Goal: Task Accomplishment & Management: Use online tool/utility

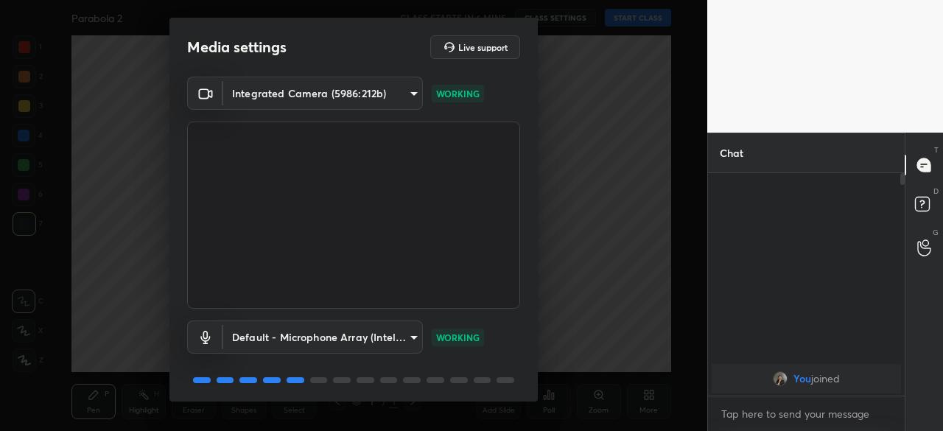
scroll to position [52, 0]
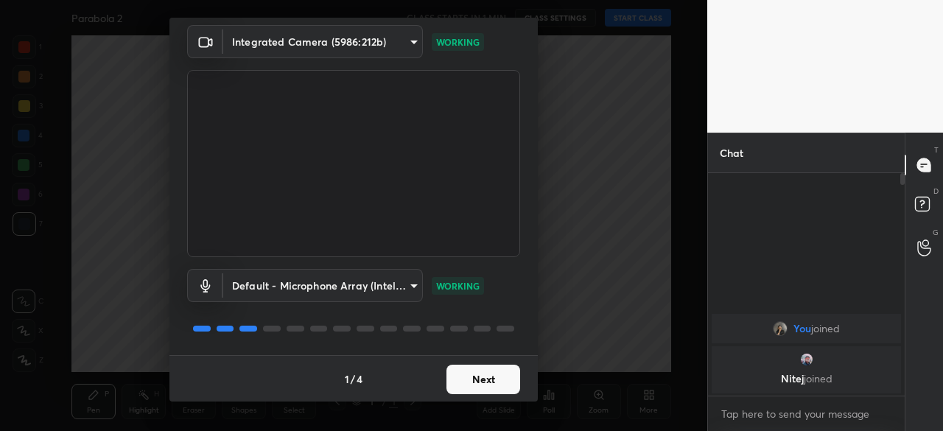
click at [485, 370] on button "Next" at bounding box center [483, 379] width 74 height 29
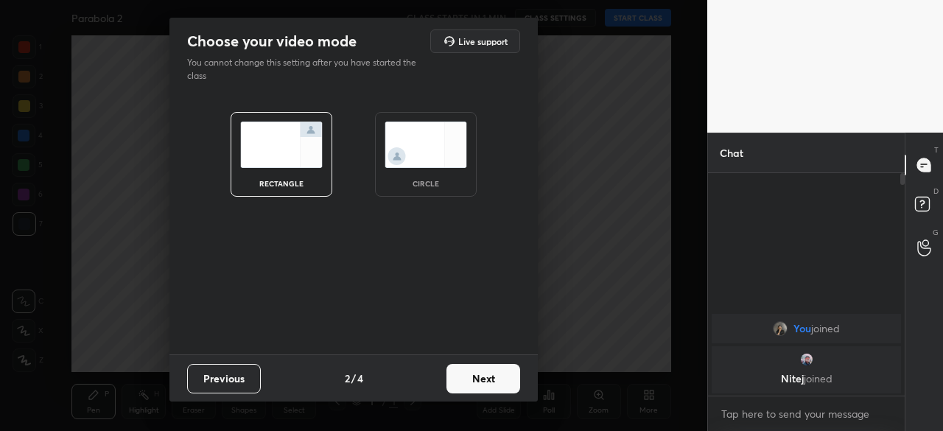
click at [441, 160] on img at bounding box center [426, 145] width 83 height 46
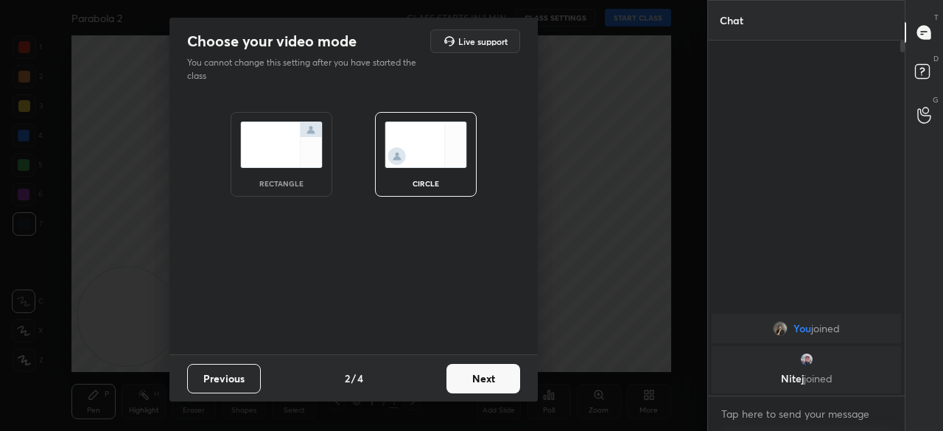
scroll to position [228, 192]
click at [491, 382] on button "Next" at bounding box center [483, 378] width 74 height 29
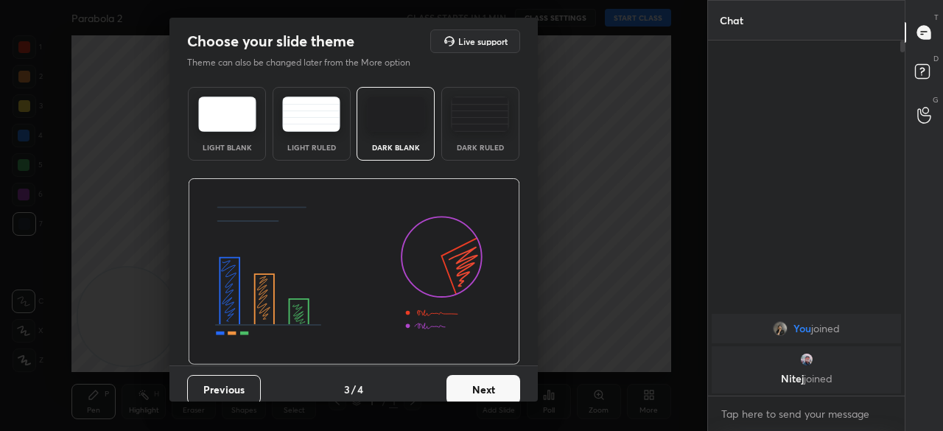
click at [477, 130] on img at bounding box center [480, 114] width 58 height 35
click at [488, 389] on button "Next" at bounding box center [483, 389] width 74 height 29
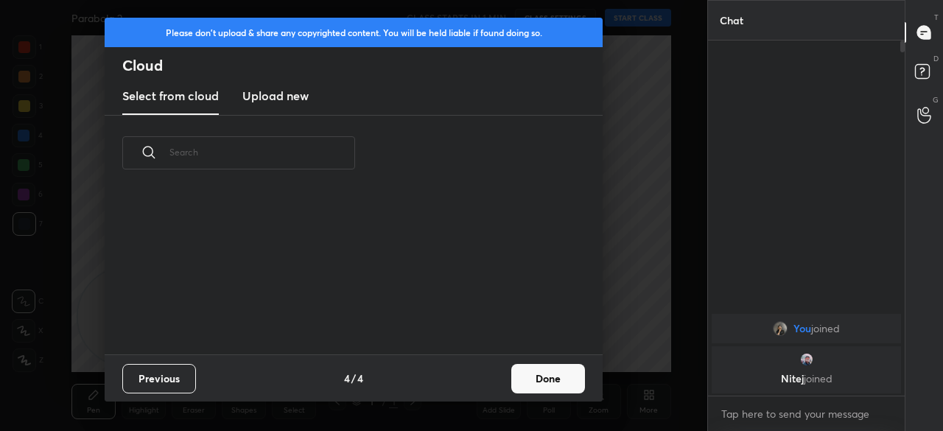
scroll to position [164, 473]
click at [281, 99] on h3 "Upload new" at bounding box center [275, 96] width 66 height 18
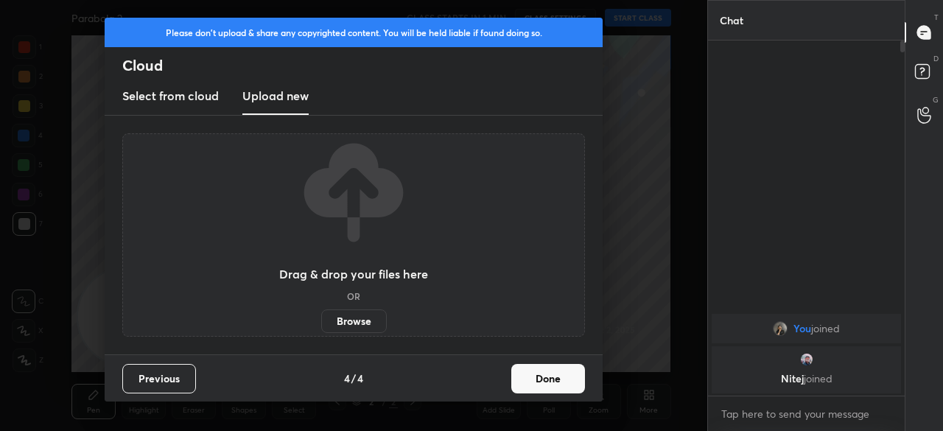
click at [358, 320] on label "Browse" at bounding box center [354, 321] width 66 height 24
click at [321, 320] on input "Browse" at bounding box center [321, 321] width 0 height 24
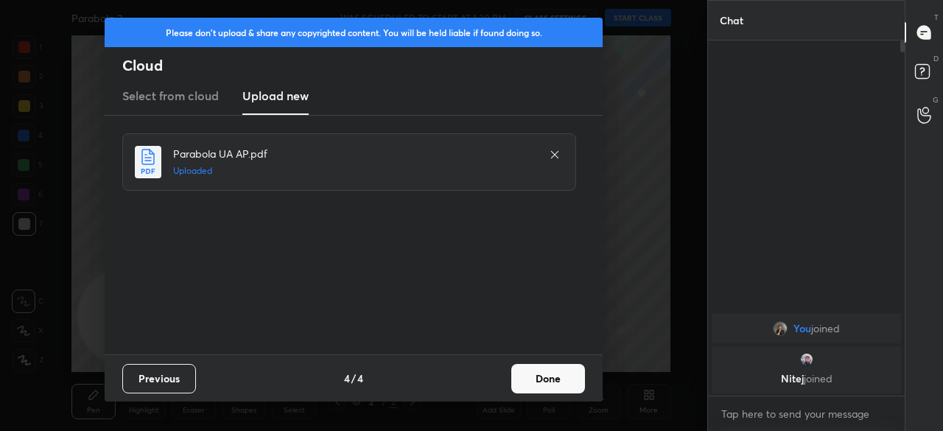
click at [544, 378] on button "Done" at bounding box center [548, 378] width 74 height 29
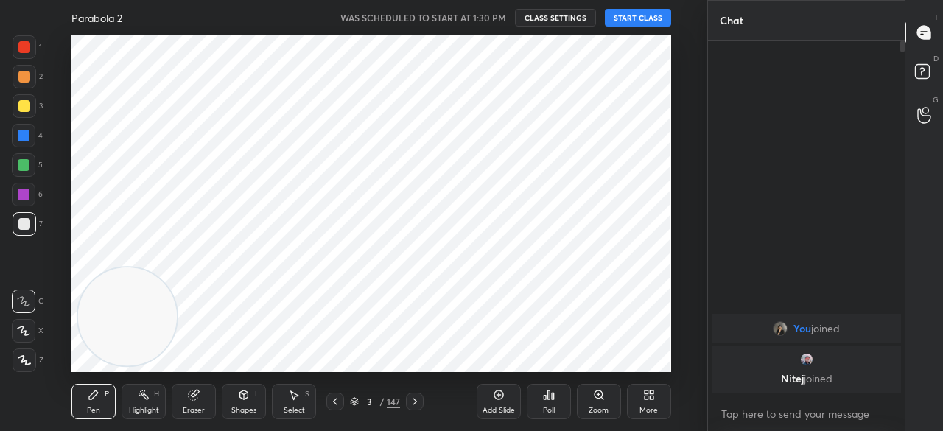
click at [396, 402] on div "147" at bounding box center [393, 401] width 13 height 13
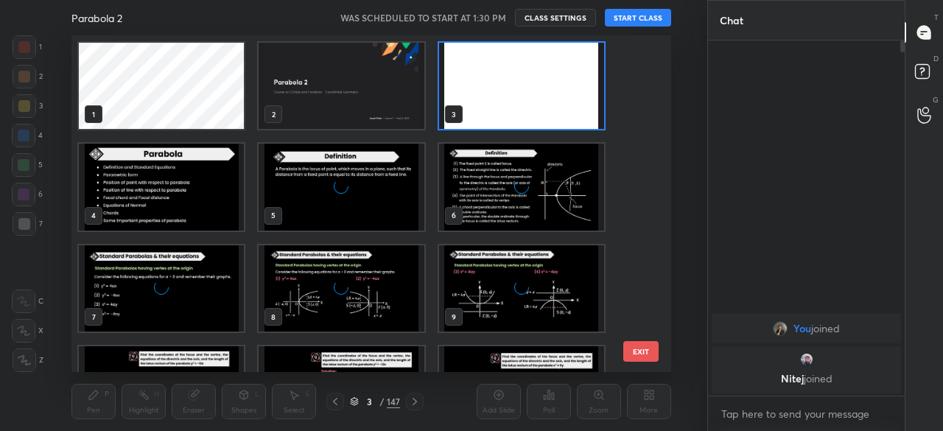
scroll to position [332, 591]
drag, startPoint x: 637, startPoint y: 61, endPoint x: 641, endPoint y: 88, distance: 27.6
click at [638, 94] on div "1 2 3 4 5 6 7 8 9 10 11 12 13 14 15" at bounding box center [357, 203] width 573 height 337
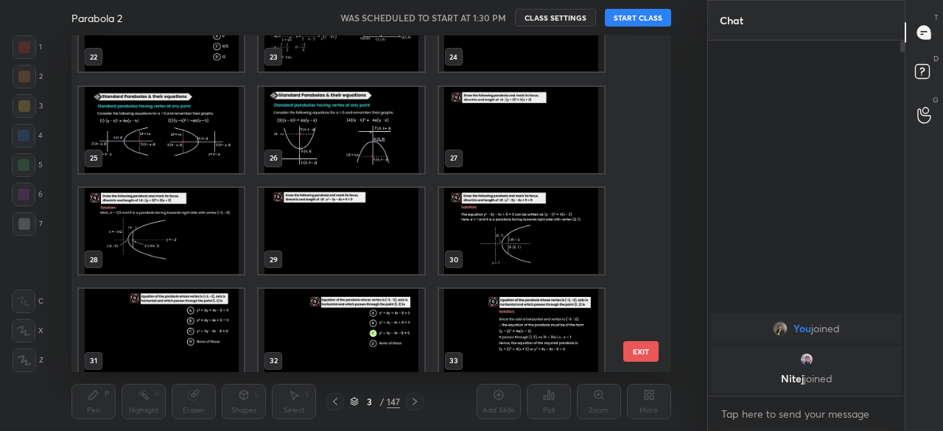
scroll to position [775, 0]
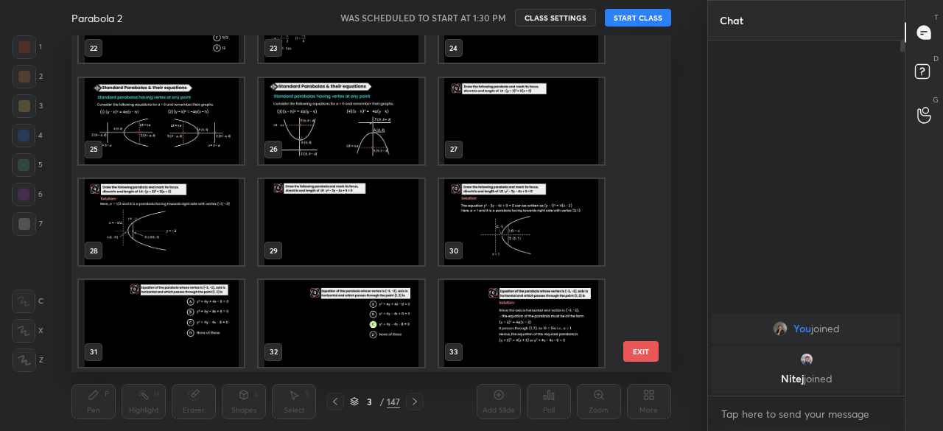
click at [173, 236] on img "grid" at bounding box center [161, 222] width 165 height 86
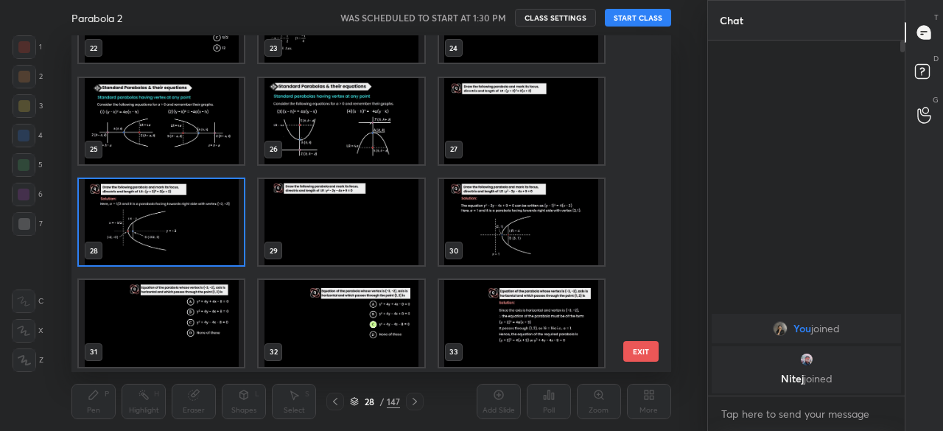
click at [175, 239] on img "grid" at bounding box center [161, 222] width 165 height 86
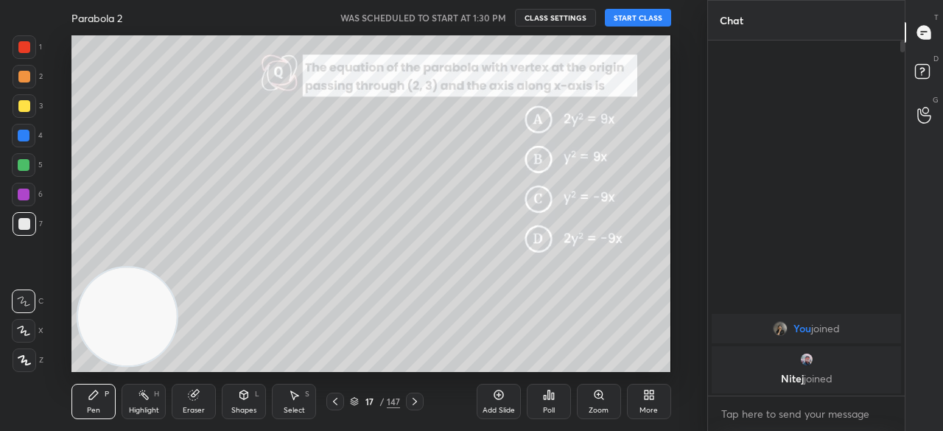
click at [638, 15] on button "START CLASS" at bounding box center [638, 18] width 66 height 18
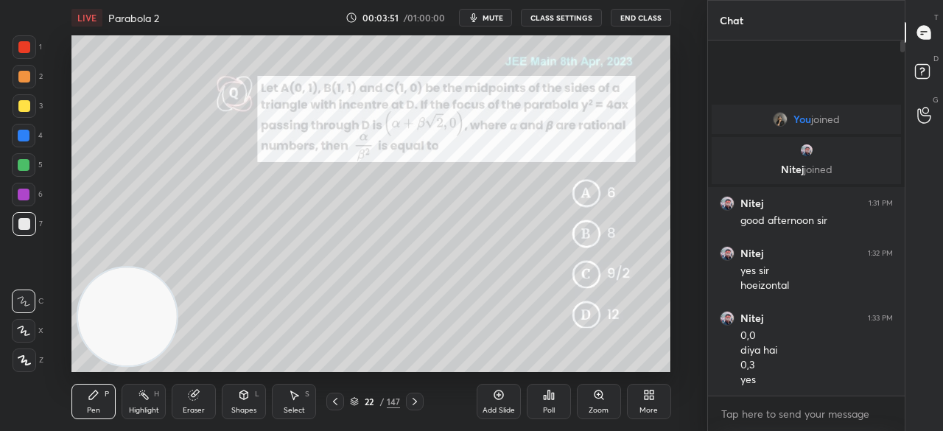
click at [197, 396] on icon at bounding box center [194, 395] width 10 height 10
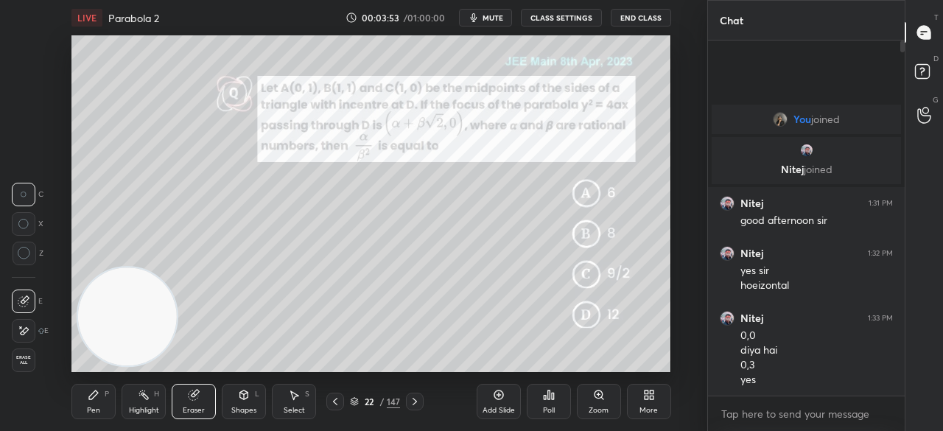
click at [31, 250] on div at bounding box center [25, 254] width 24 height 24
click at [94, 400] on div "Pen P" at bounding box center [93, 401] width 44 height 35
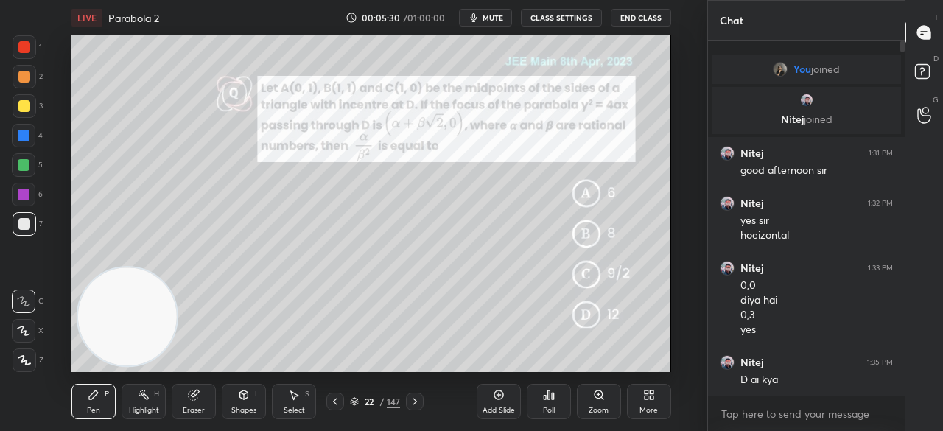
click at [189, 404] on div "Eraser" at bounding box center [194, 401] width 44 height 35
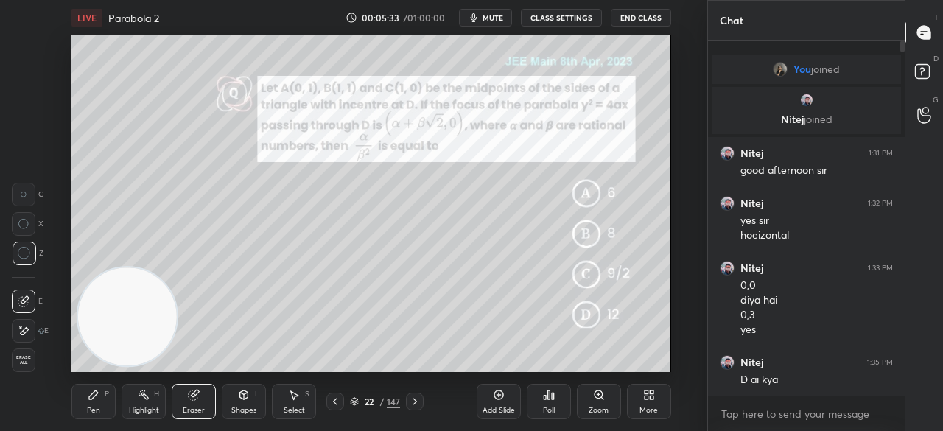
click at [94, 398] on icon at bounding box center [93, 394] width 9 height 9
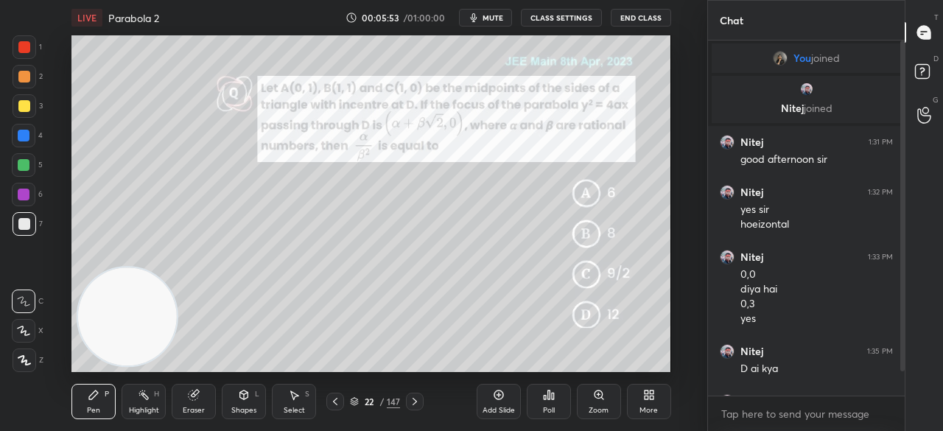
click at [200, 400] on icon at bounding box center [194, 395] width 12 height 12
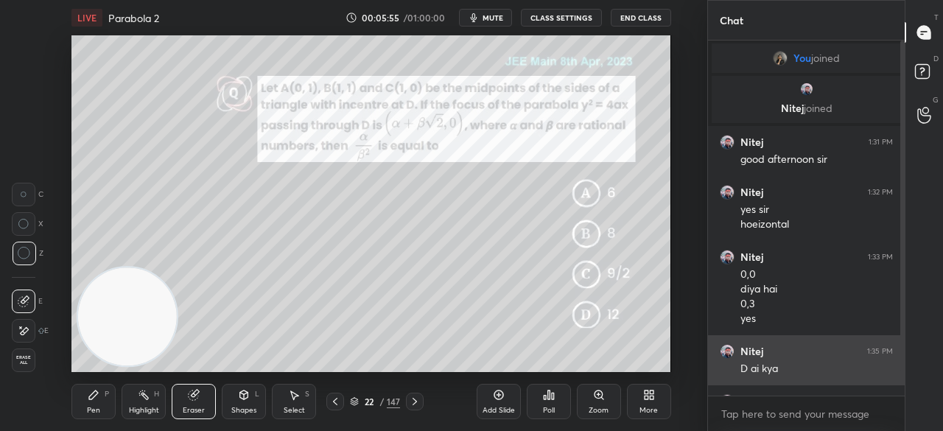
scroll to position [38, 0]
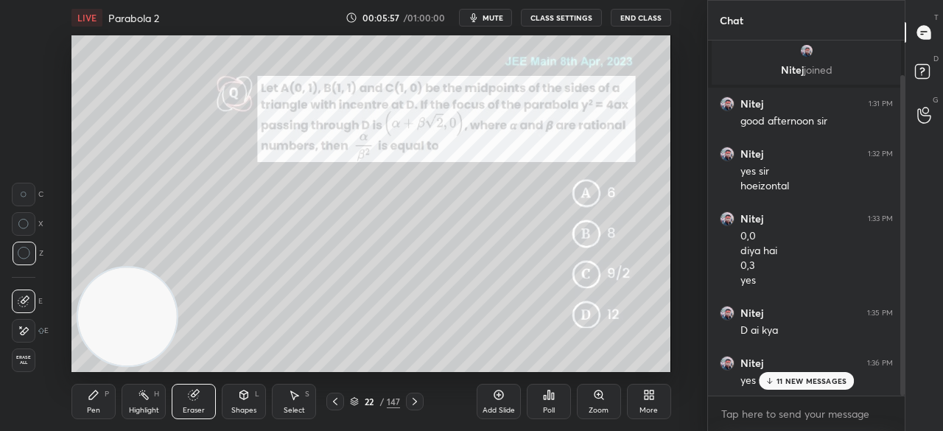
click at [796, 372] on div "11 NEW MESSAGES" at bounding box center [807, 381] width 96 height 18
click at [94, 399] on div "Pen P" at bounding box center [93, 401] width 44 height 35
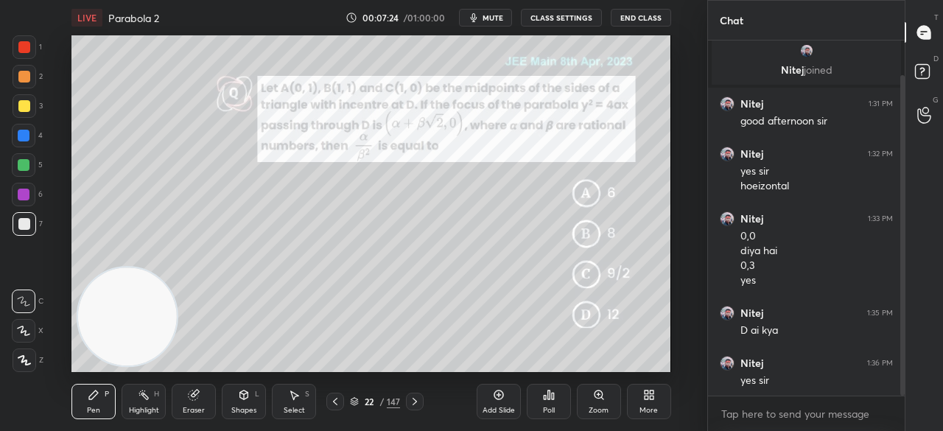
click at [504, 398] on icon at bounding box center [499, 395] width 12 height 12
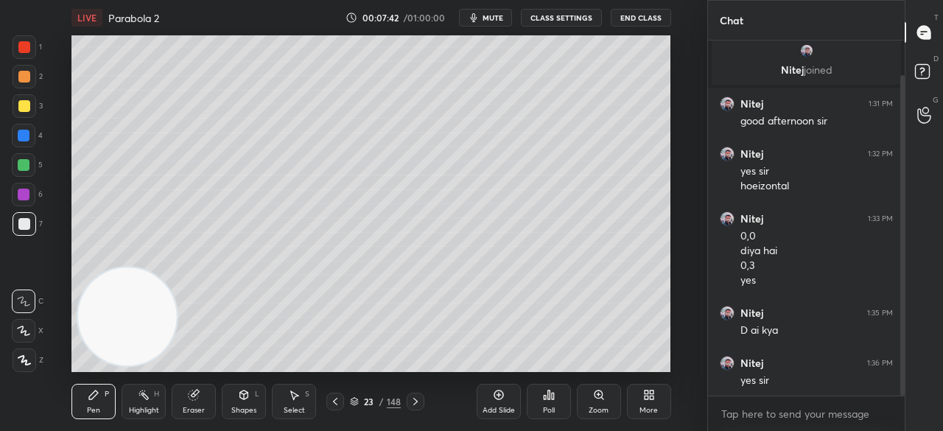
scroll to position [88, 0]
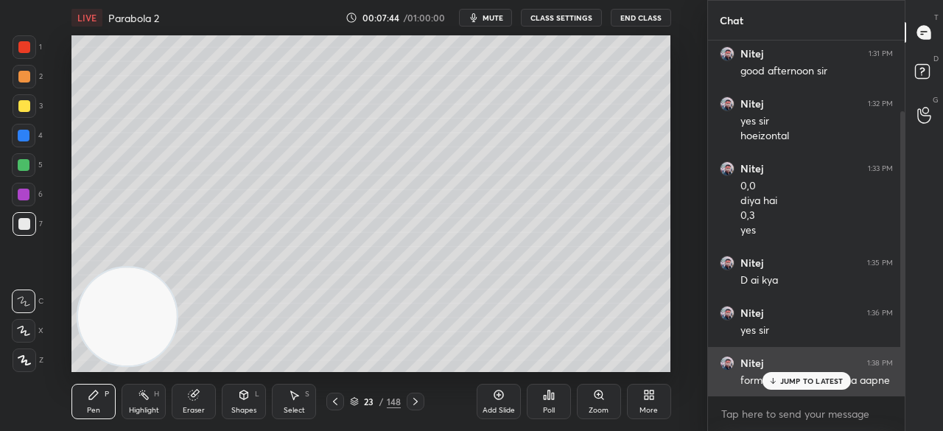
click at [822, 379] on p "JUMP TO LATEST" at bounding box center [811, 380] width 63 height 9
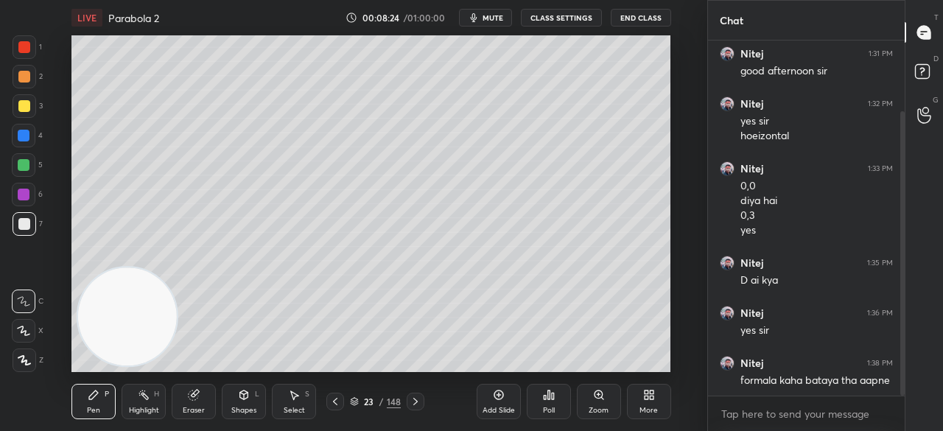
scroll to position [152, 0]
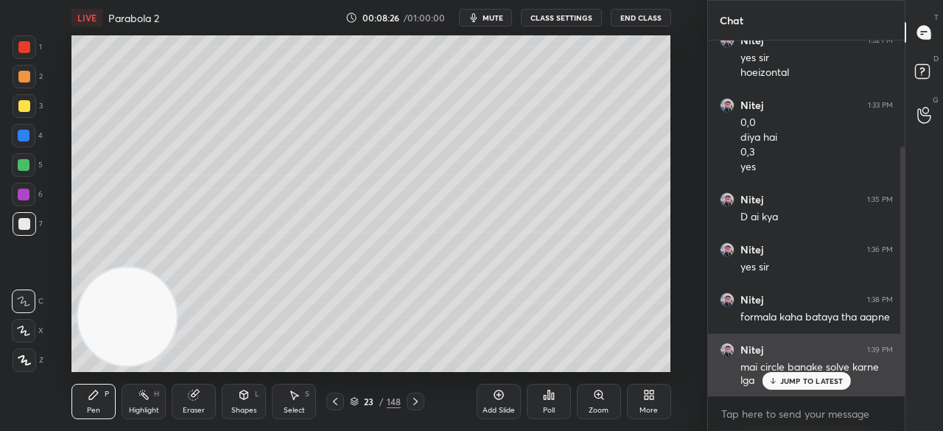
click at [791, 379] on p "JUMP TO LATEST" at bounding box center [811, 380] width 63 height 9
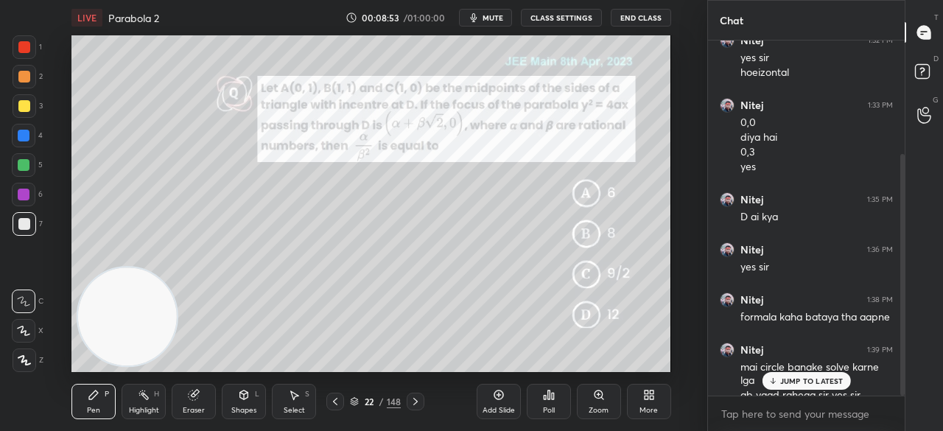
scroll to position [167, 0]
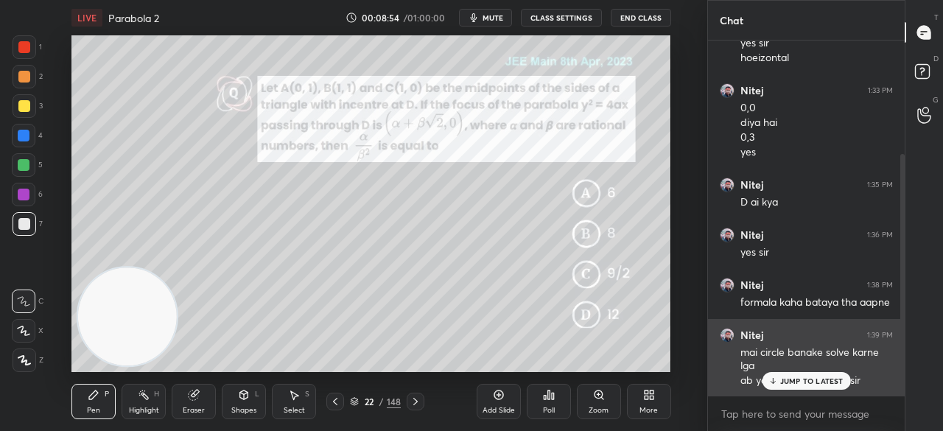
click at [791, 382] on p "JUMP TO LATEST" at bounding box center [811, 380] width 63 height 9
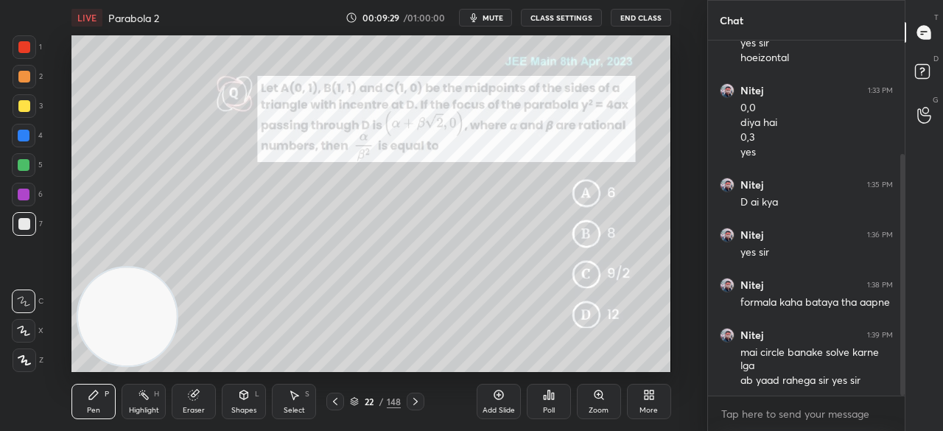
scroll to position [217, 0]
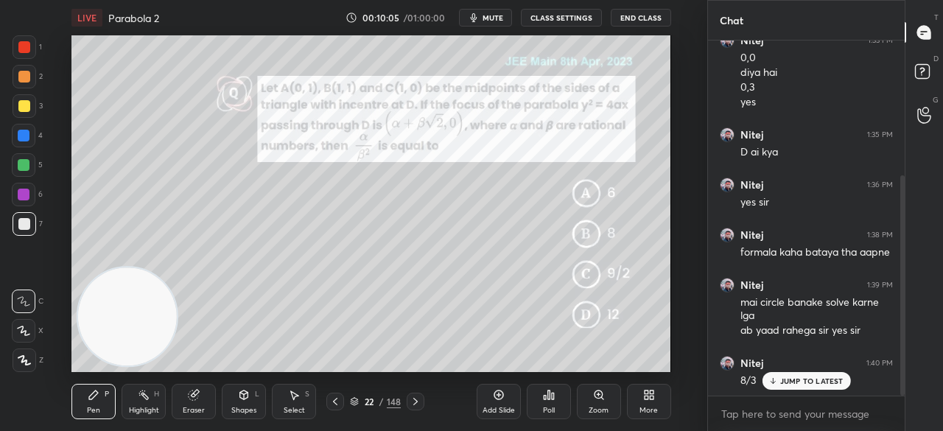
click at [489, 399] on div "Add Slide" at bounding box center [499, 401] width 44 height 35
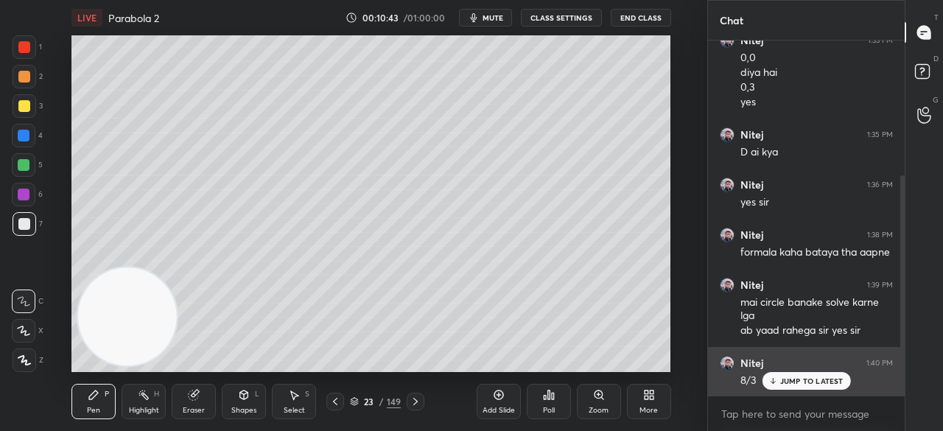
click at [783, 383] on p "JUMP TO LATEST" at bounding box center [811, 380] width 63 height 9
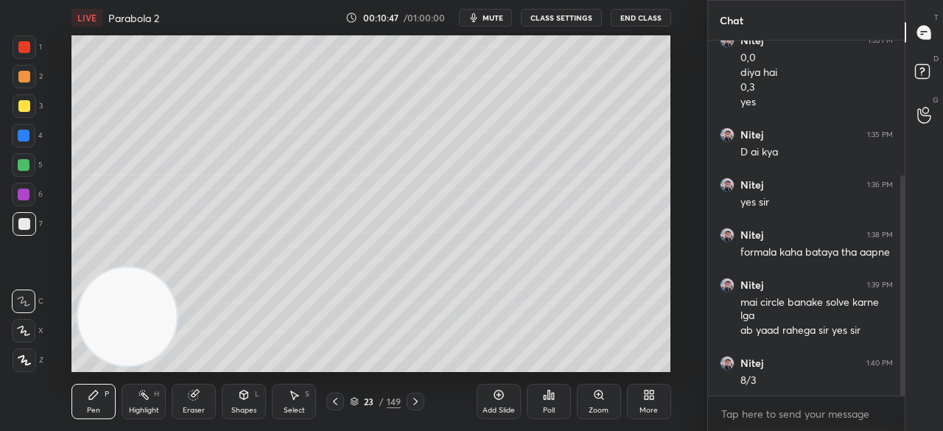
click at [21, 108] on div at bounding box center [24, 106] width 12 height 12
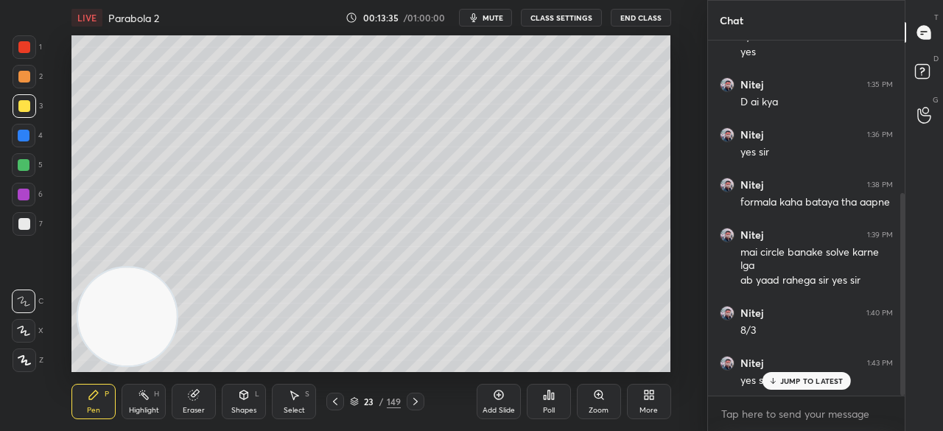
scroll to position [317, 0]
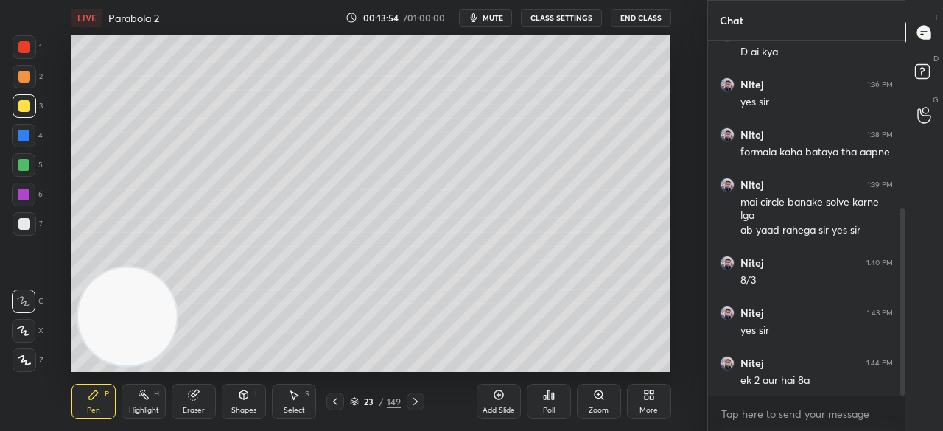
click at [192, 400] on icon at bounding box center [194, 395] width 12 height 12
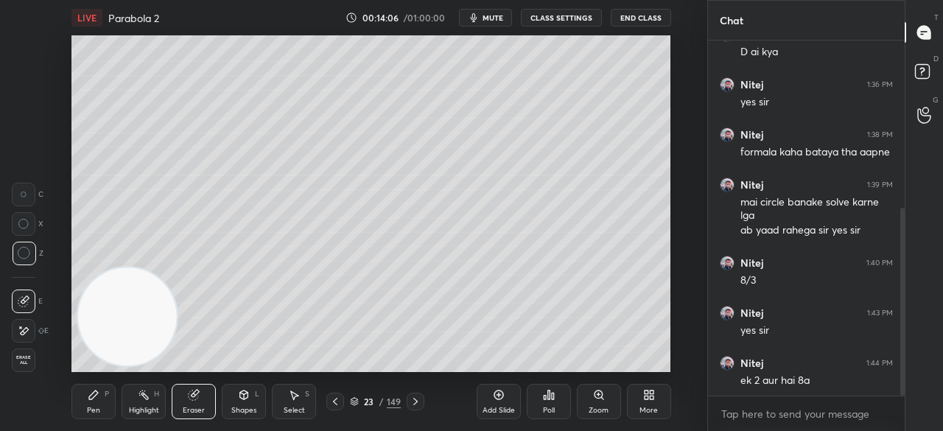
click at [96, 394] on icon at bounding box center [93, 394] width 9 height 9
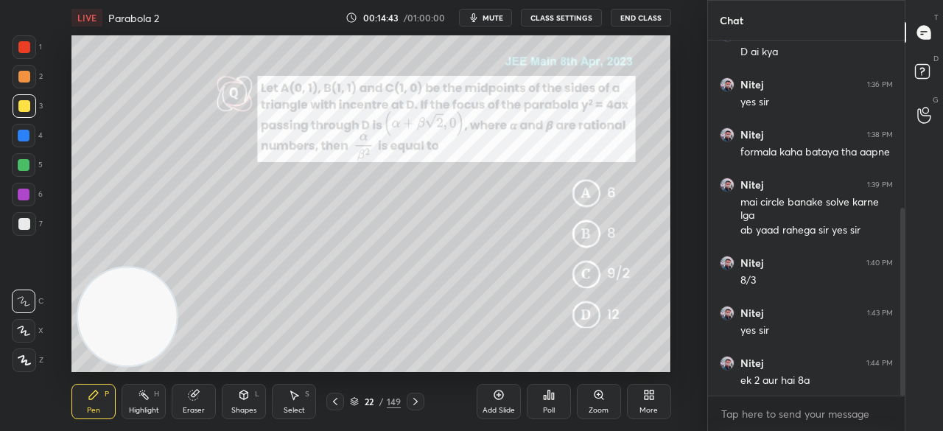
click at [504, 399] on div "Add Slide" at bounding box center [499, 401] width 44 height 35
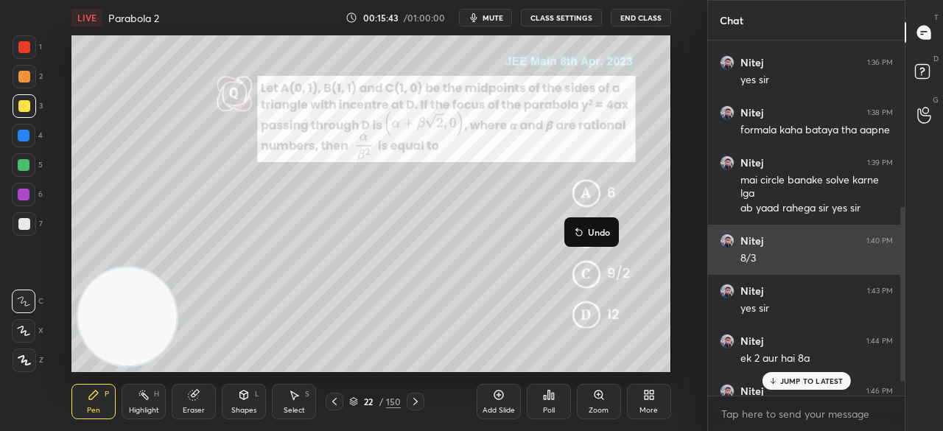
scroll to position [367, 0]
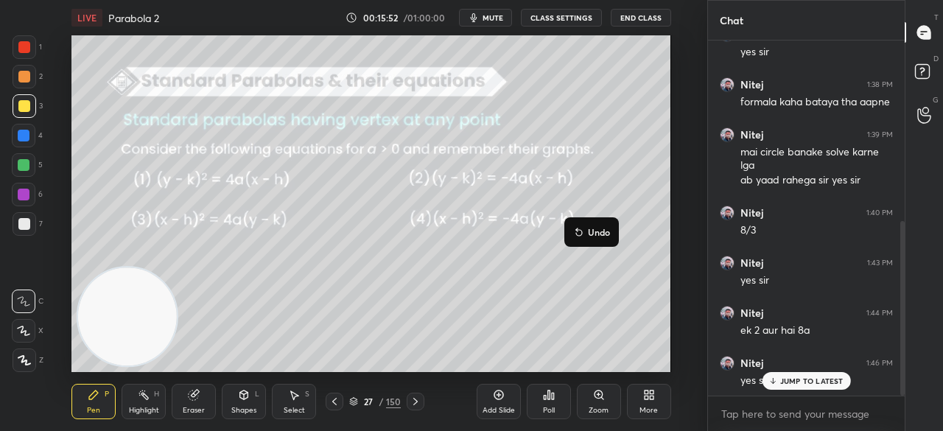
click at [495, 396] on icon at bounding box center [499, 395] width 12 height 12
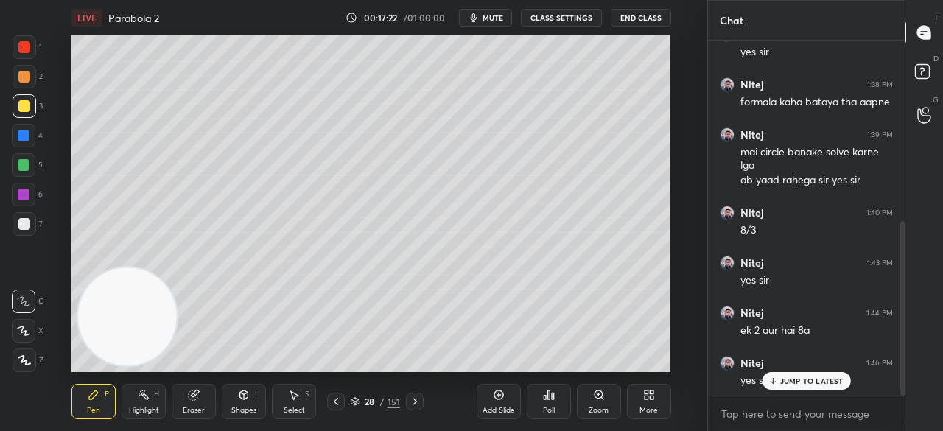
scroll to position [417, 0]
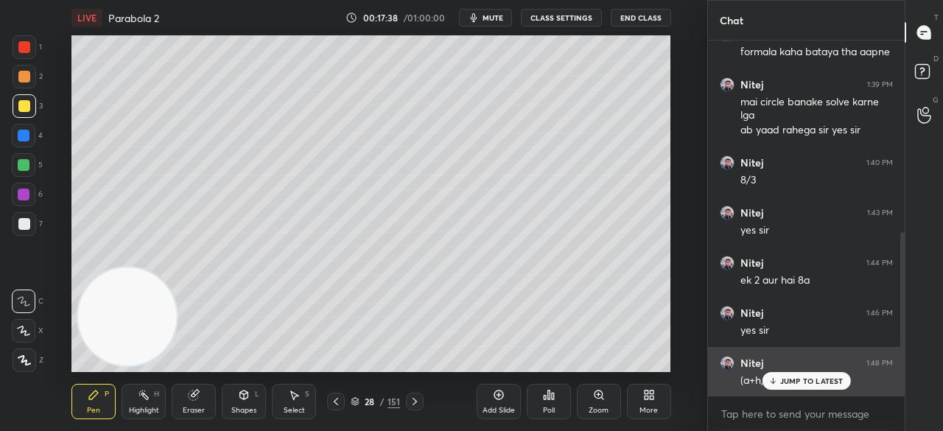
click at [781, 378] on p "JUMP TO LATEST" at bounding box center [811, 380] width 63 height 9
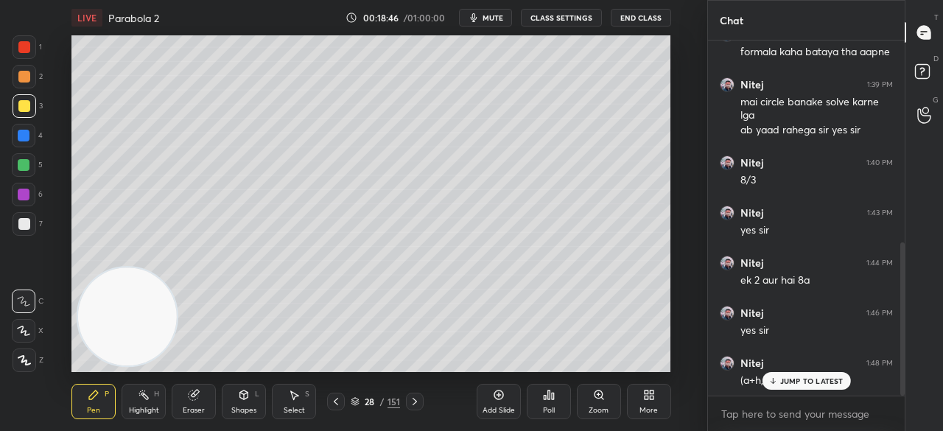
scroll to position [467, 0]
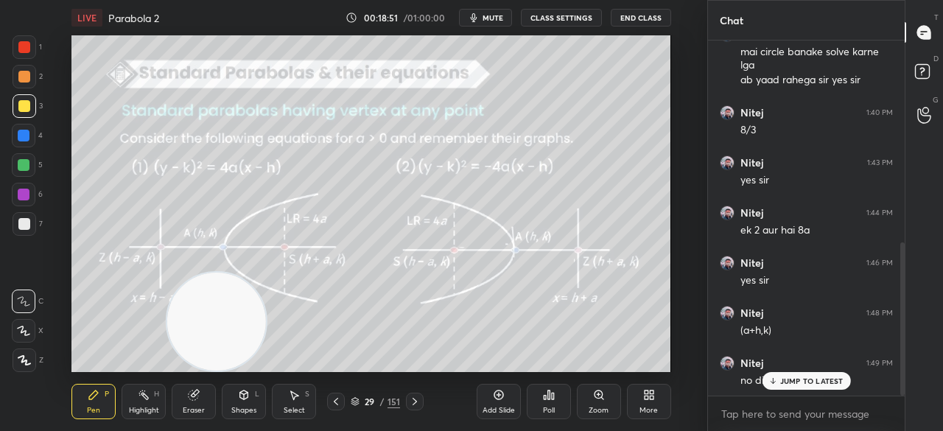
drag, startPoint x: 132, startPoint y: 313, endPoint x: 221, endPoint y: 344, distance: 94.4
click at [228, 359] on video at bounding box center [216, 322] width 98 height 98
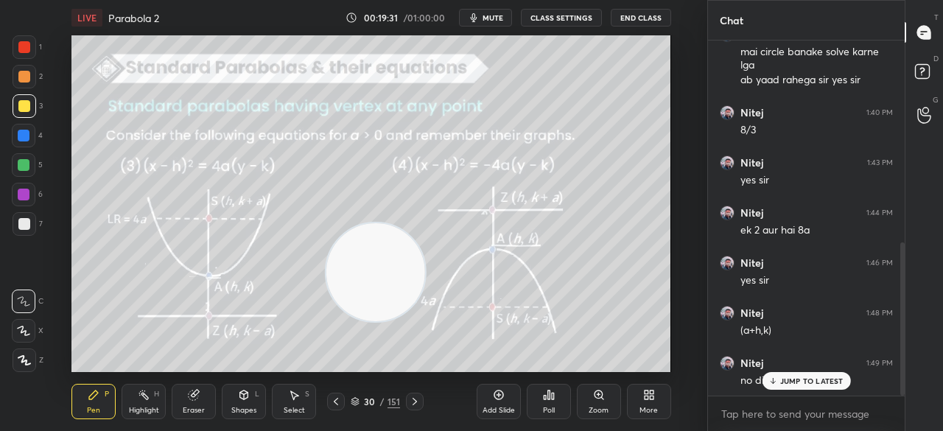
drag, startPoint x: 218, startPoint y: 317, endPoint x: 441, endPoint y: 251, distance: 232.0
click at [424, 253] on video at bounding box center [375, 272] width 98 height 98
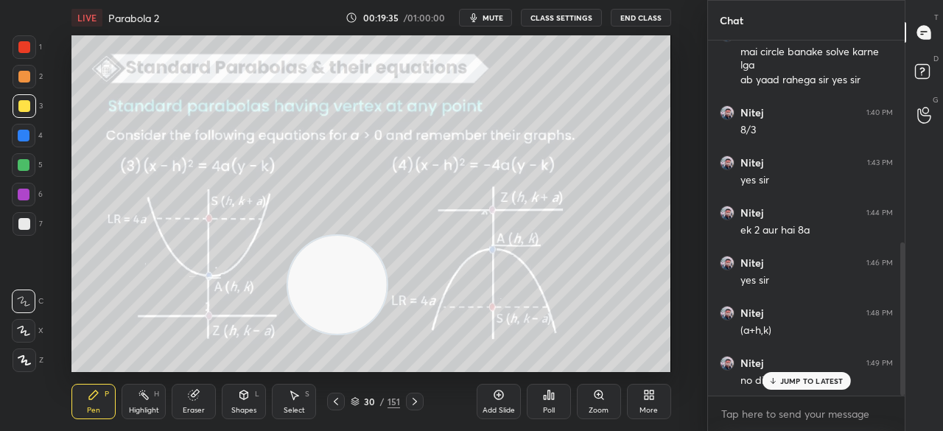
drag, startPoint x: 472, startPoint y: 257, endPoint x: 373, endPoint y: 287, distance: 103.7
click at [364, 284] on video at bounding box center [337, 285] width 98 height 98
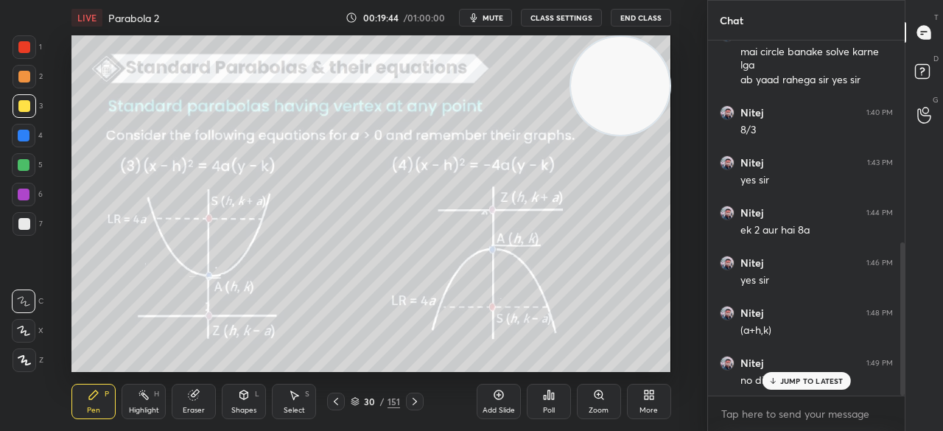
drag, startPoint x: 352, startPoint y: 295, endPoint x: 632, endPoint y: 68, distance: 360.4
click at [635, 69] on video at bounding box center [620, 86] width 98 height 98
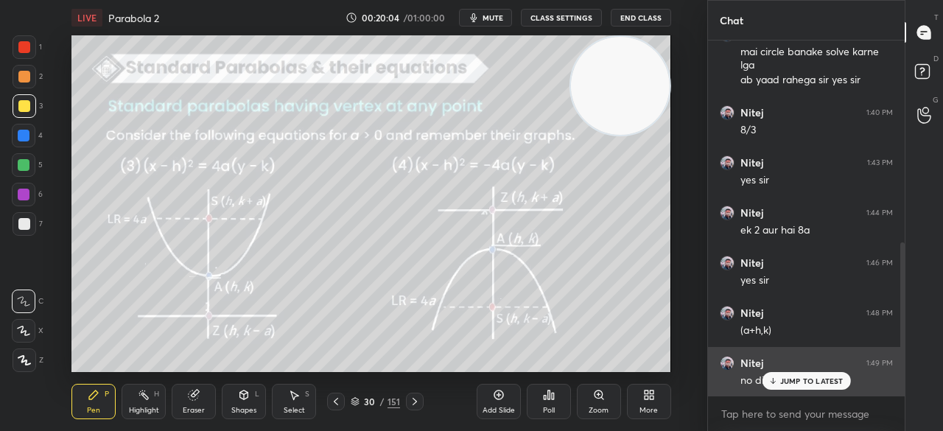
click at [795, 387] on div "JUMP TO LATEST" at bounding box center [806, 381] width 88 height 18
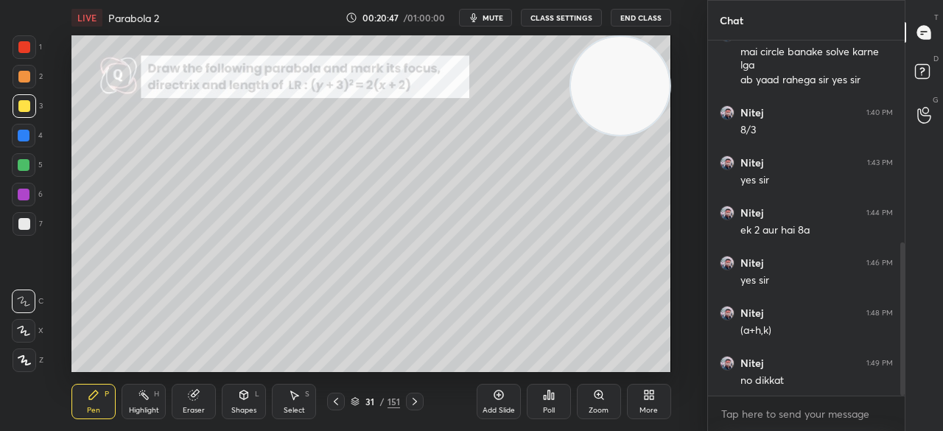
scroll to position [517, 0]
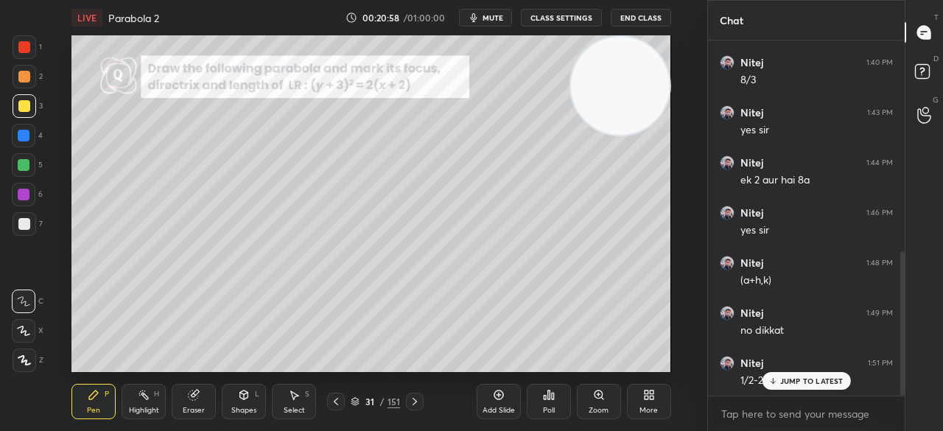
click at [782, 378] on p "JUMP TO LATEST" at bounding box center [811, 380] width 63 height 9
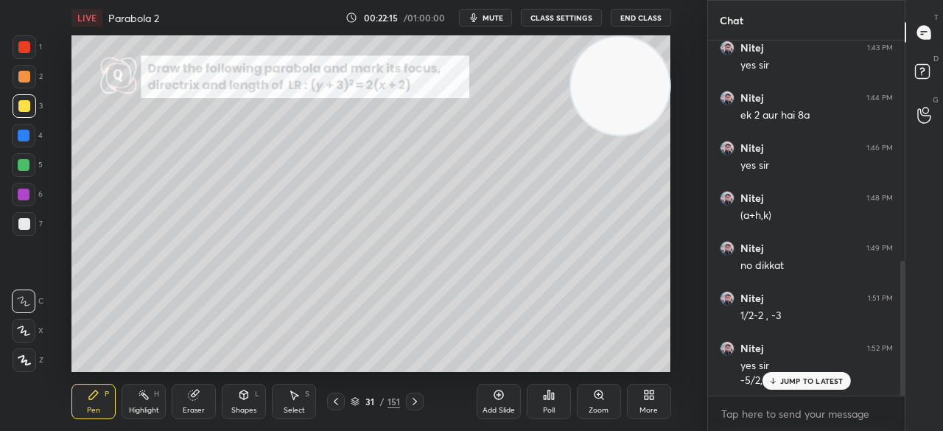
click at [785, 379] on p "JUMP TO LATEST" at bounding box center [811, 380] width 63 height 9
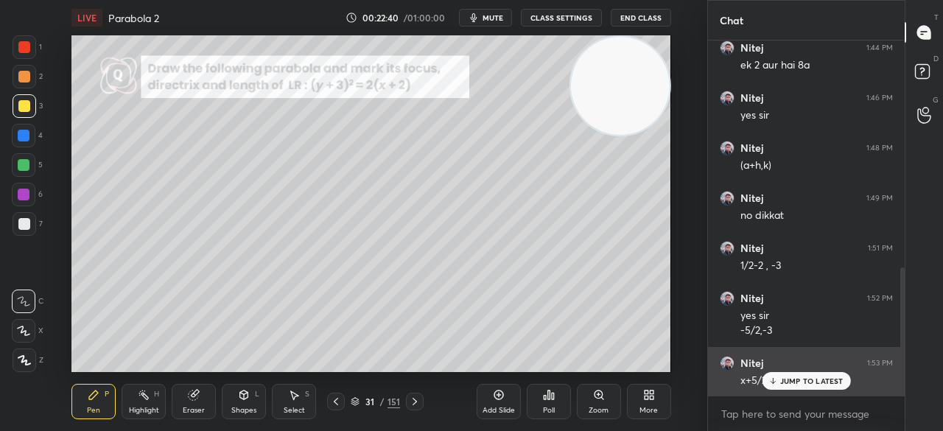
click at [832, 378] on p "JUMP TO LATEST" at bounding box center [811, 380] width 63 height 9
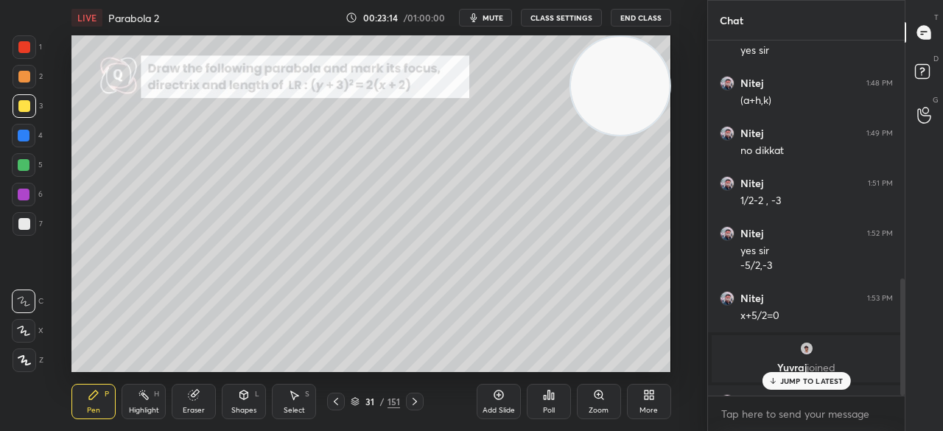
scroll to position [723, 0]
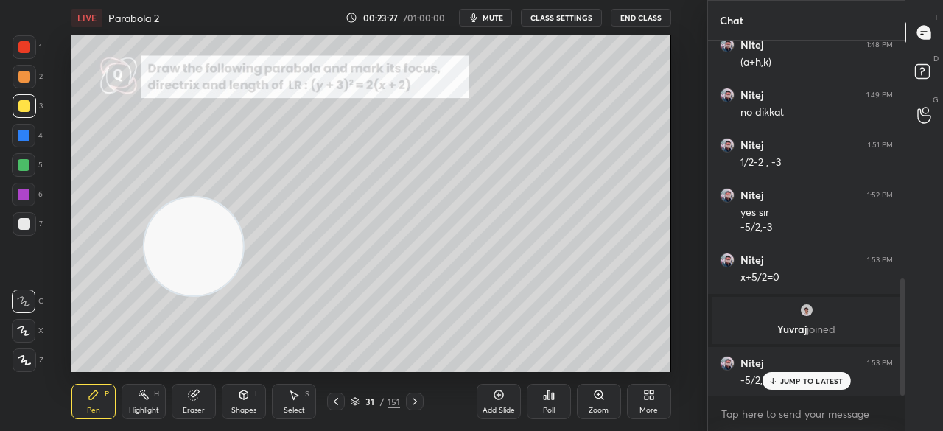
drag, startPoint x: 624, startPoint y: 86, endPoint x: 200, endPoint y: 247, distance: 453.1
click at [198, 247] on video at bounding box center [193, 246] width 98 height 98
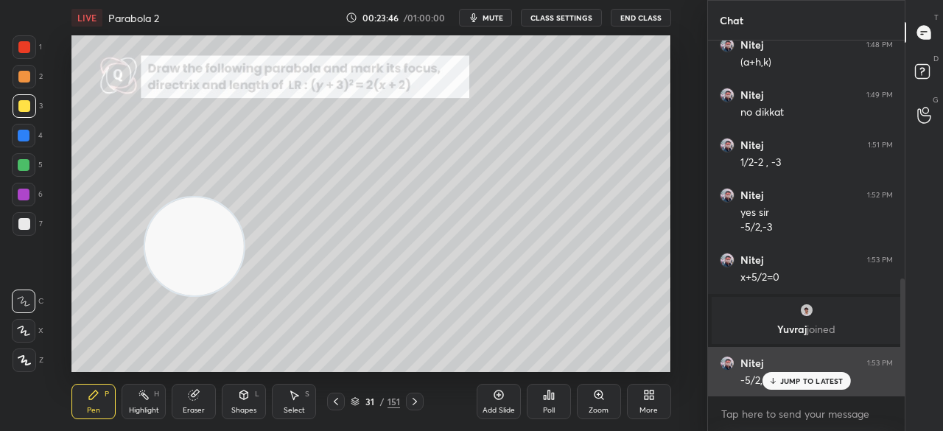
click at [786, 380] on p "JUMP TO LATEST" at bounding box center [811, 380] width 63 height 9
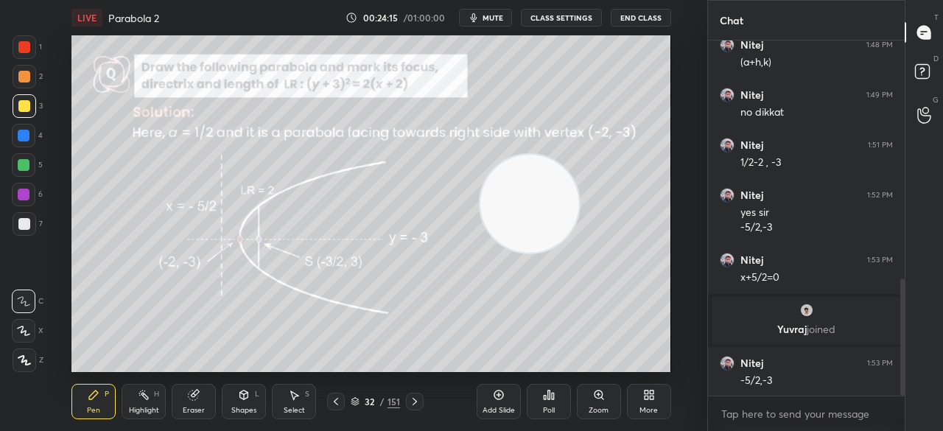
drag, startPoint x: 188, startPoint y: 232, endPoint x: 513, endPoint y: 195, distance: 327.0
click at [516, 195] on video at bounding box center [529, 204] width 98 height 98
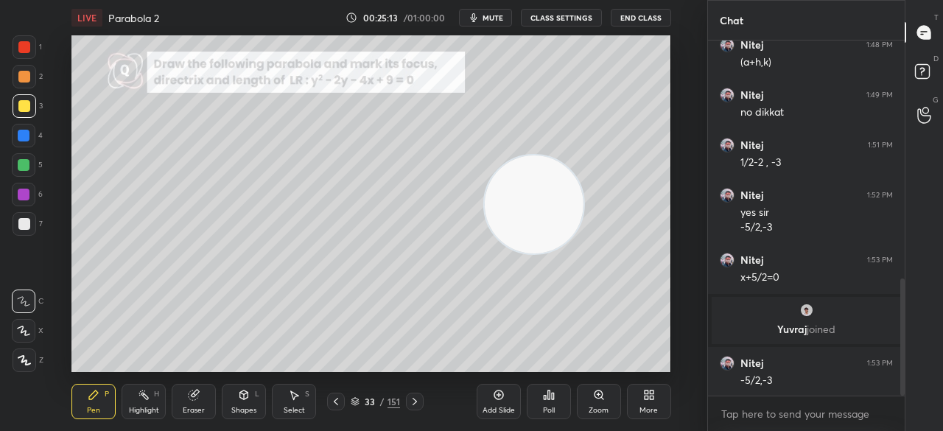
click at [190, 399] on icon at bounding box center [194, 395] width 12 height 12
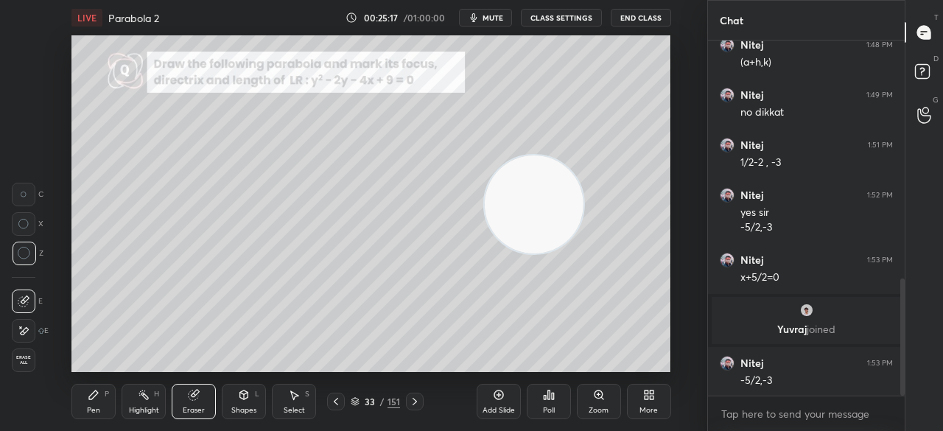
click at [96, 396] on icon at bounding box center [94, 395] width 12 height 12
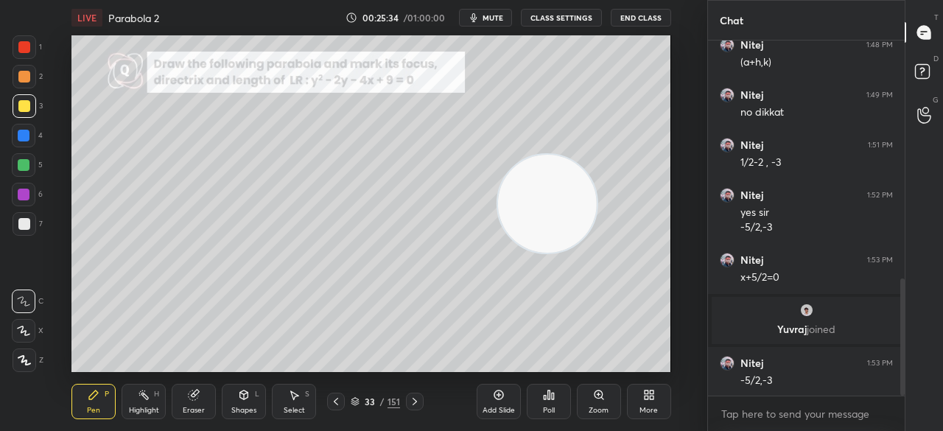
drag, startPoint x: 539, startPoint y: 205, endPoint x: 614, endPoint y: 181, distance: 79.0
click at [596, 181] on video at bounding box center [547, 204] width 98 height 98
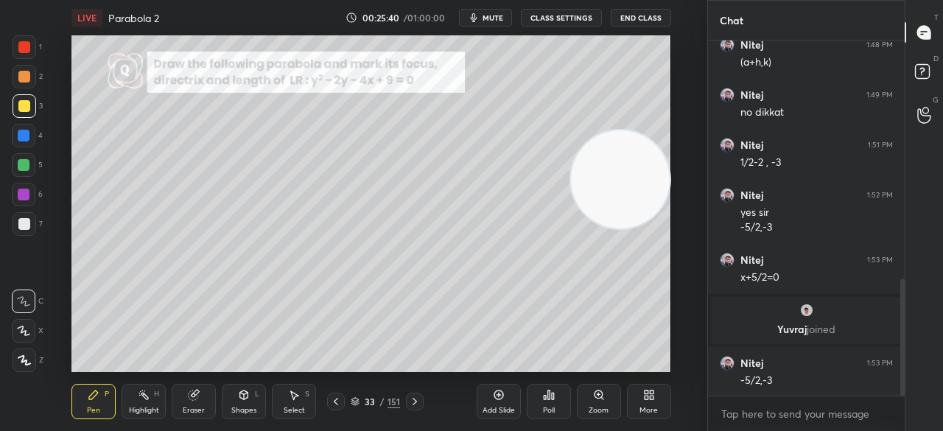
click at [587, 132] on div "Setting up your live class Poll for secs No correct answer Start poll" at bounding box center [370, 203] width 599 height 337
click at [597, 133] on div "Setting up your live class Poll for secs No correct answer Start poll" at bounding box center [370, 203] width 599 height 337
click at [583, 135] on div "Setting up your live class Poll for secs No correct answer Start poll" at bounding box center [370, 203] width 599 height 337
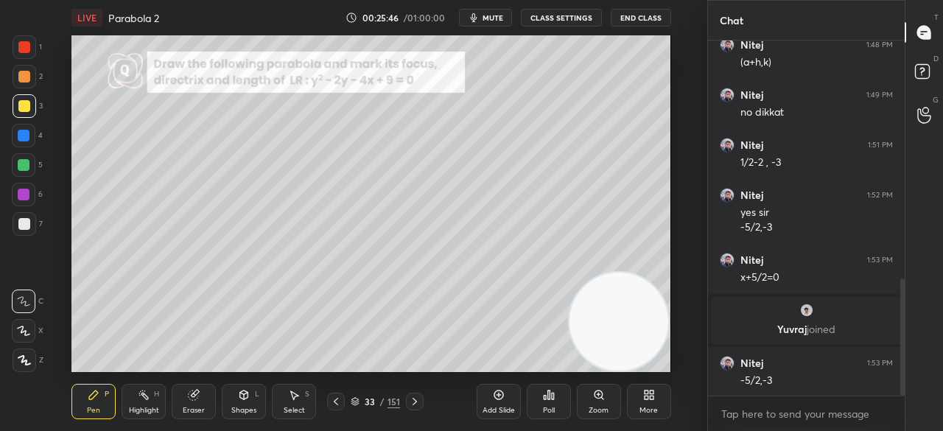
drag, startPoint x: 618, startPoint y: 167, endPoint x: 619, endPoint y: 329, distance: 161.3
click at [618, 332] on video at bounding box center [619, 322] width 98 height 98
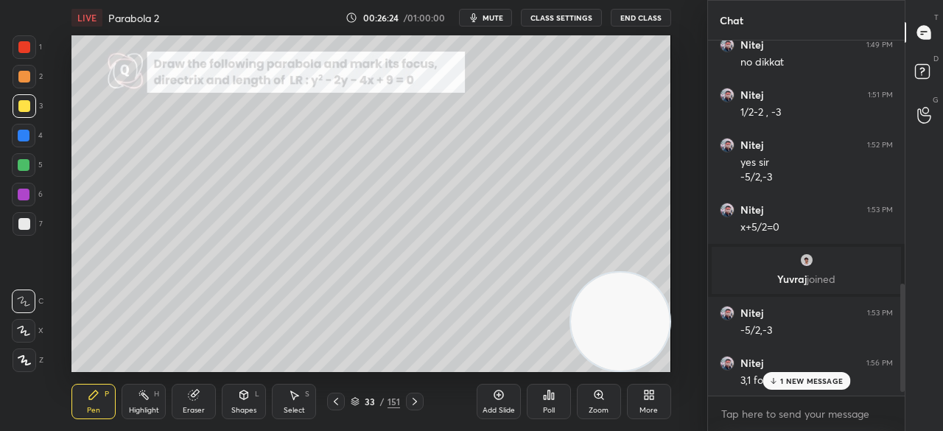
scroll to position [824, 0]
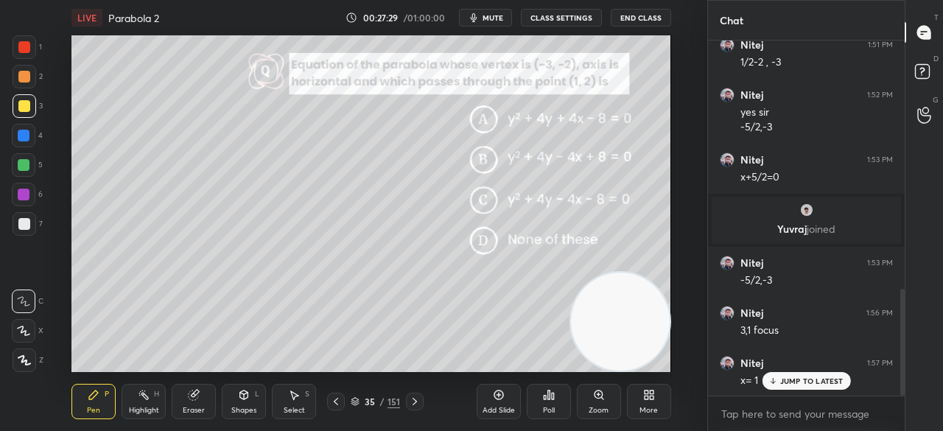
drag, startPoint x: 190, startPoint y: 396, endPoint x: 189, endPoint y: 380, distance: 15.5
click at [189, 391] on icon at bounding box center [194, 395] width 12 height 12
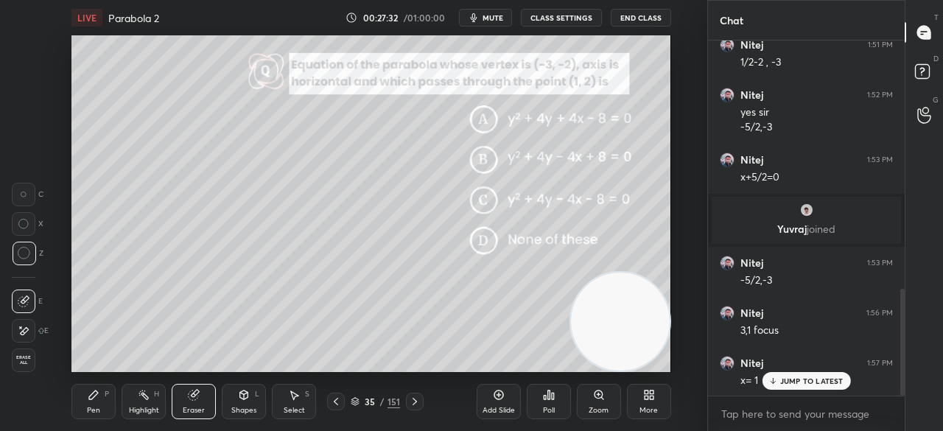
drag, startPoint x: 100, startPoint y: 396, endPoint x: 107, endPoint y: 383, distance: 14.2
click at [100, 394] on div "Pen P" at bounding box center [93, 401] width 44 height 35
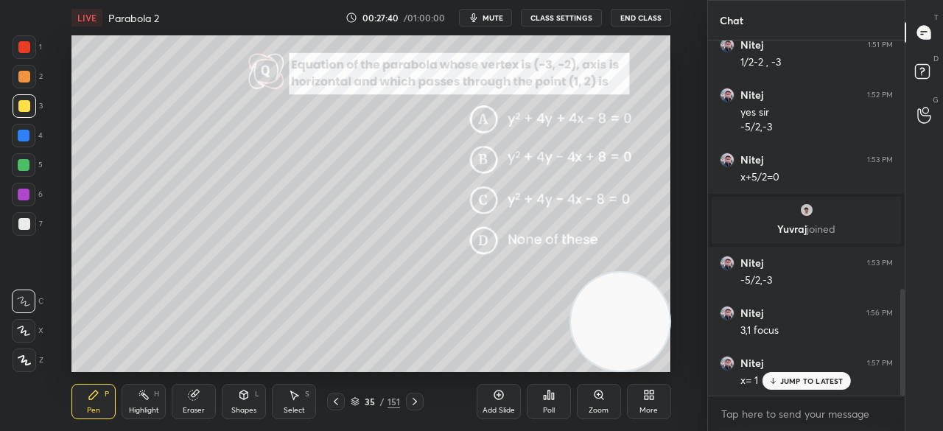
drag, startPoint x: 193, startPoint y: 399, endPoint x: 227, endPoint y: 381, distance: 38.6
click at [195, 397] on icon at bounding box center [194, 395] width 10 height 10
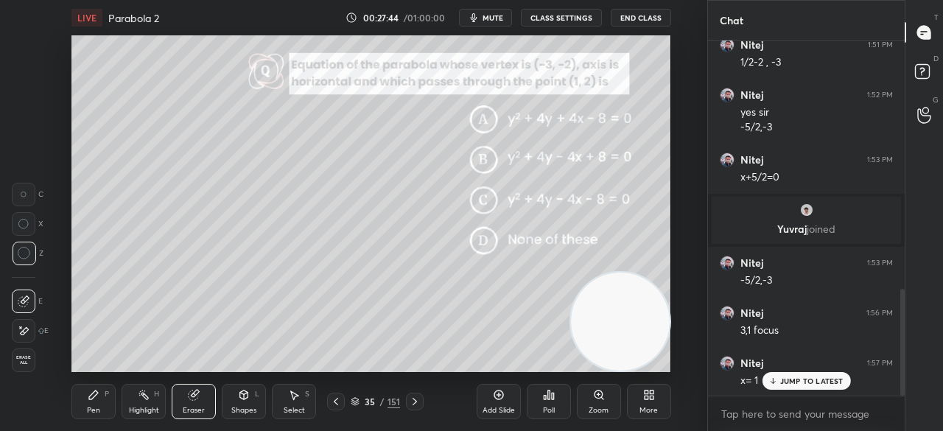
click at [105, 396] on div "Pen P" at bounding box center [93, 401] width 44 height 35
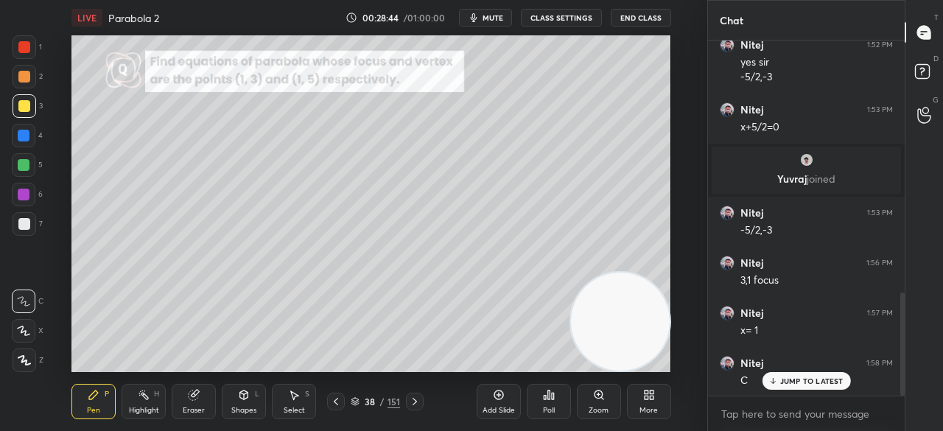
scroll to position [924, 0]
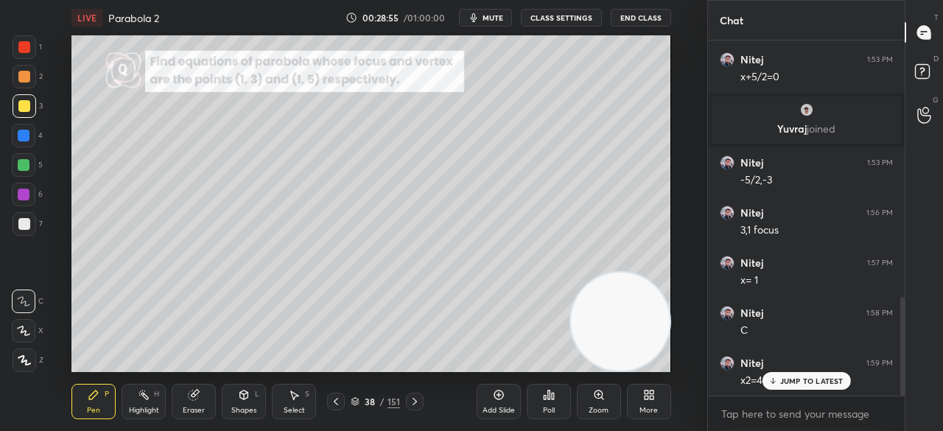
click at [808, 378] on p "JUMP TO LATEST" at bounding box center [811, 380] width 63 height 9
click at [503, 19] on span "mute" at bounding box center [493, 18] width 21 height 10
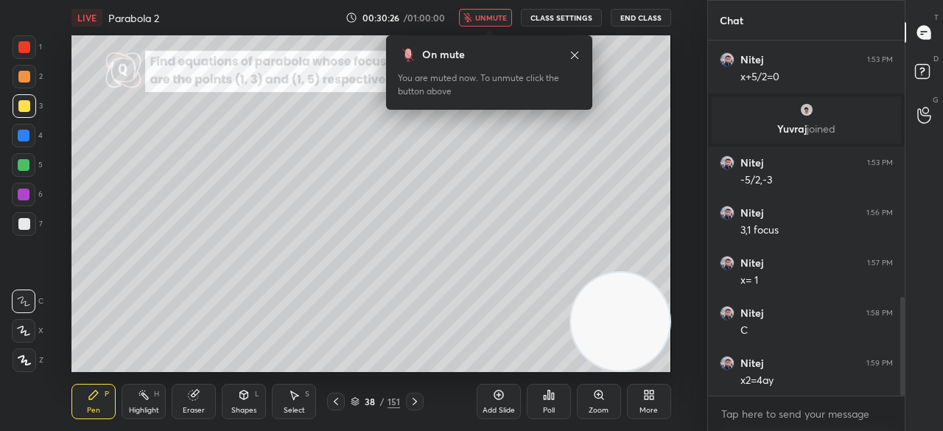
click at [507, 20] on span "unmute" at bounding box center [491, 18] width 32 height 10
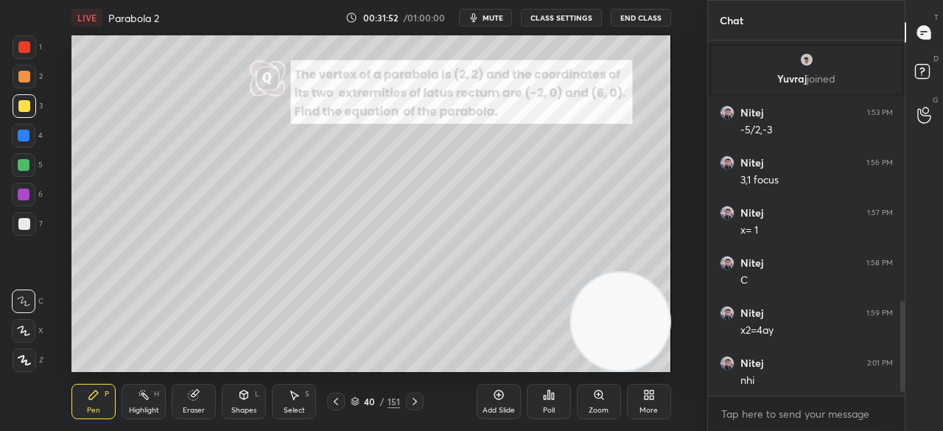
scroll to position [1024, 0]
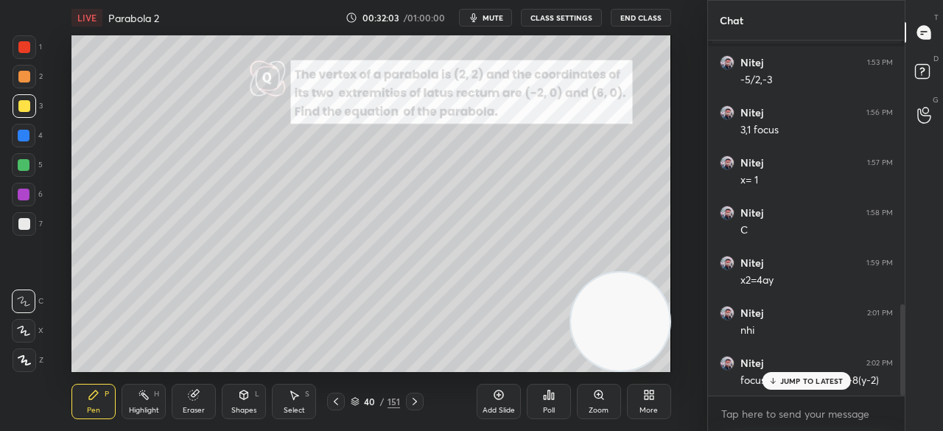
click at [187, 399] on div "Eraser" at bounding box center [194, 401] width 44 height 35
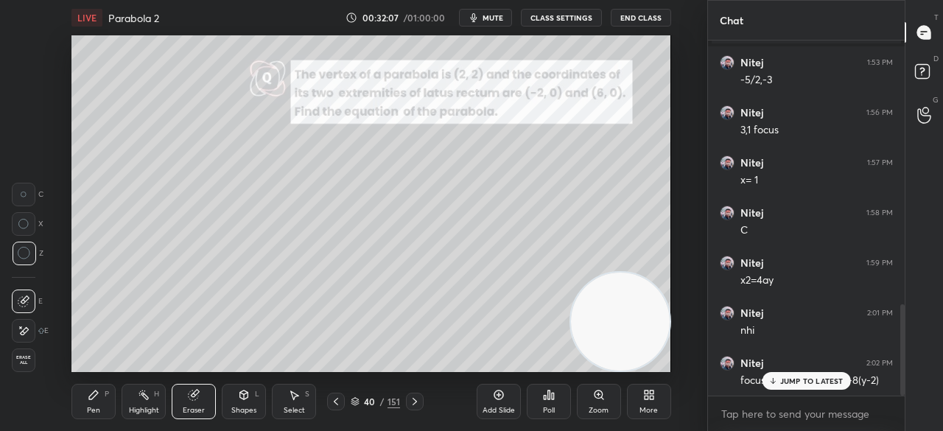
click at [97, 396] on icon at bounding box center [94, 395] width 12 height 12
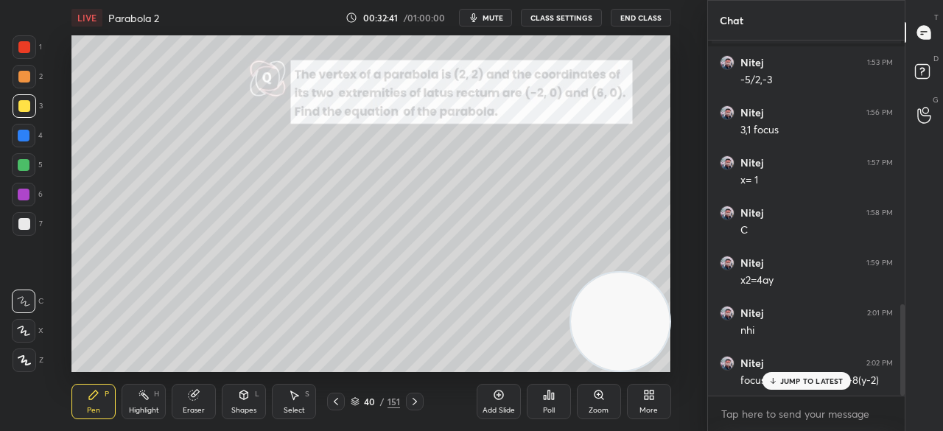
scroll to position [1074, 0]
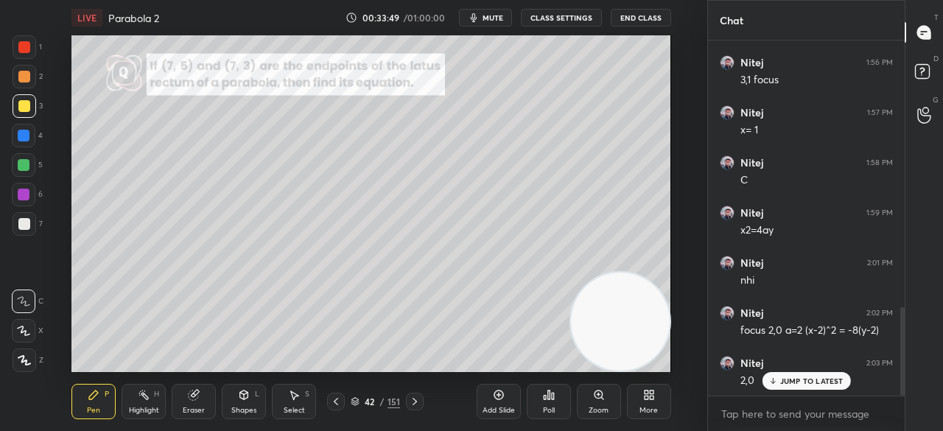
click at [792, 381] on p "JUMP TO LATEST" at bounding box center [811, 380] width 63 height 9
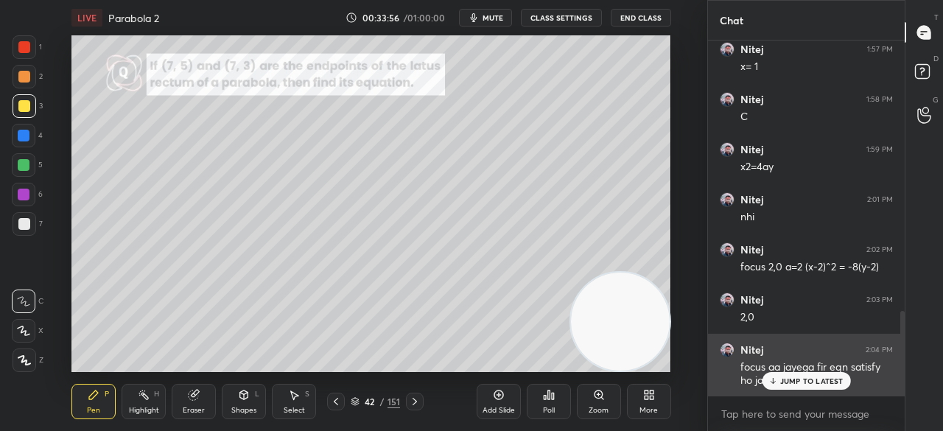
click at [796, 379] on p "JUMP TO LATEST" at bounding box center [811, 380] width 63 height 9
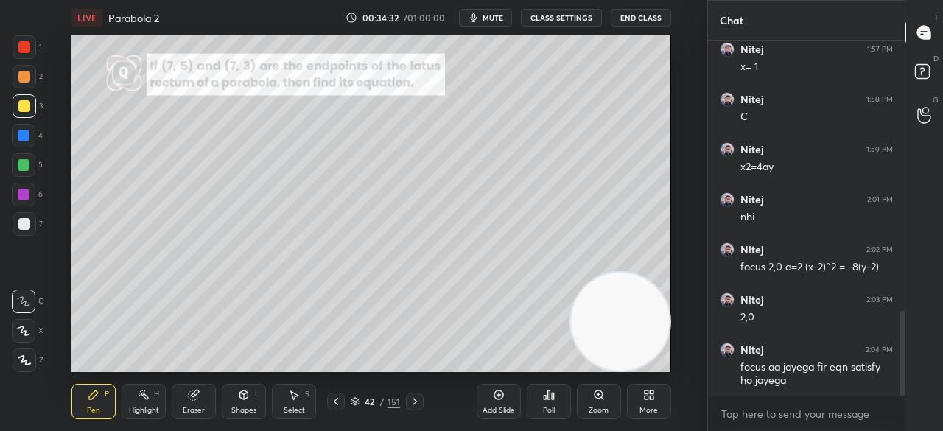
scroll to position [1188, 0]
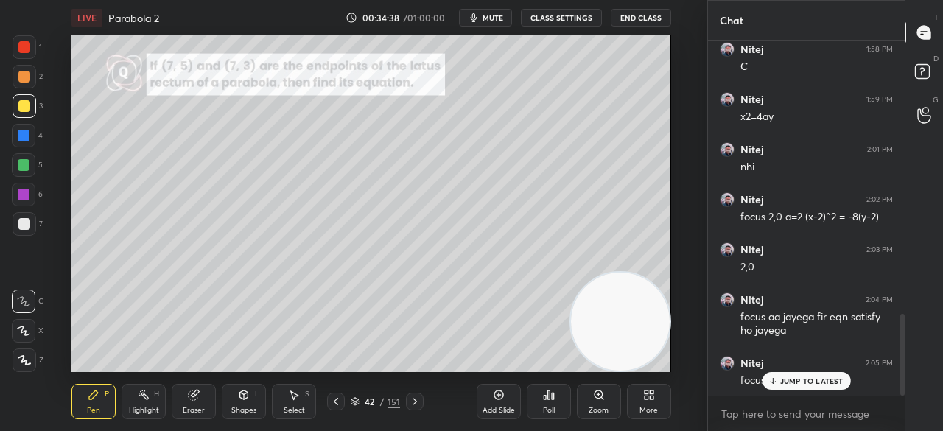
click at [821, 380] on p "JUMP TO LATEST" at bounding box center [811, 380] width 63 height 9
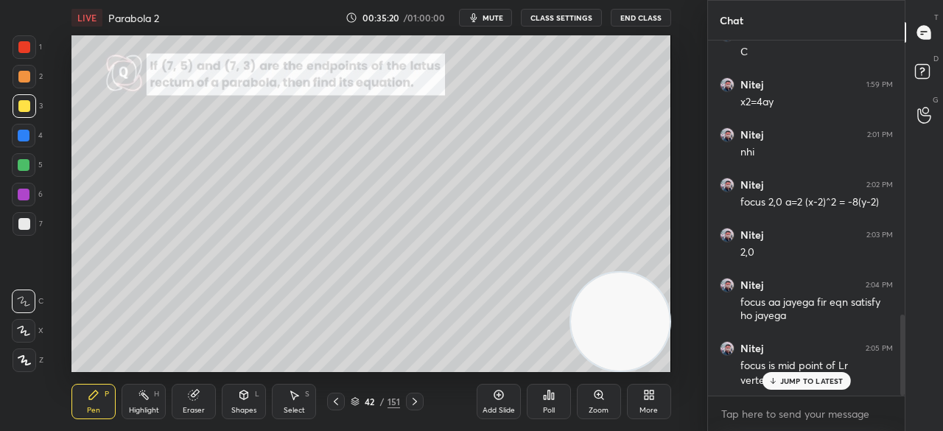
scroll to position [1252, 0]
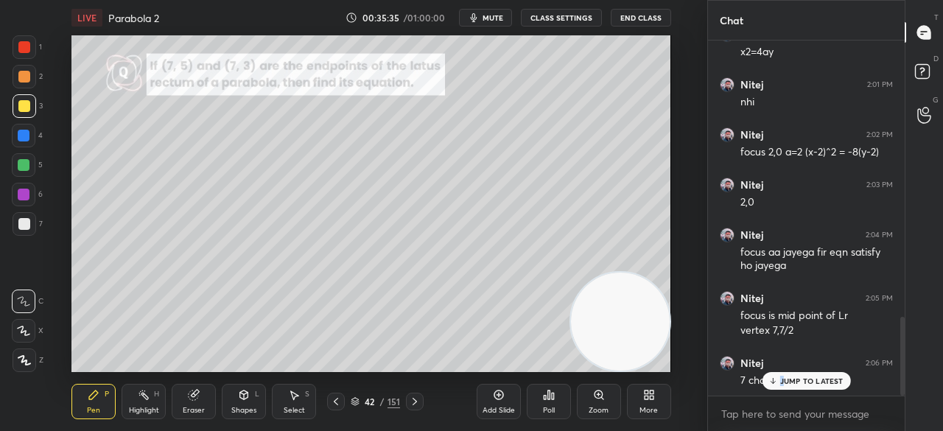
click at [782, 379] on p "JUMP TO LATEST" at bounding box center [811, 380] width 63 height 9
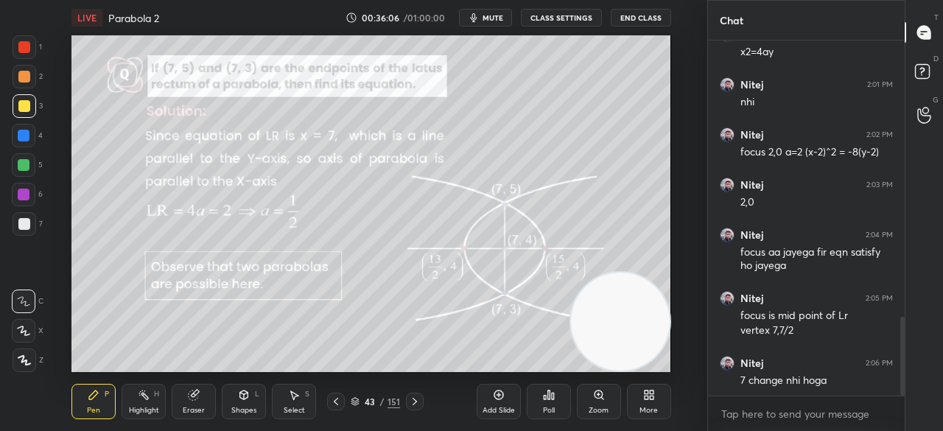
scroll to position [1267, 0]
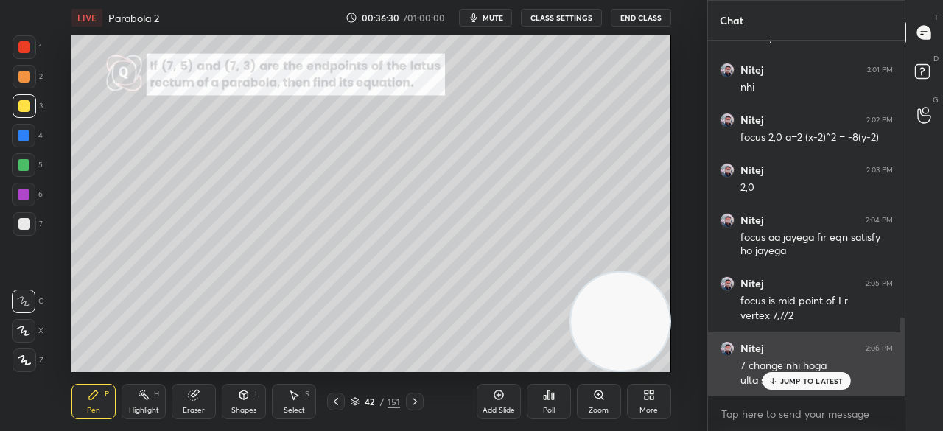
click at [813, 381] on p "JUMP TO LATEST" at bounding box center [811, 380] width 63 height 9
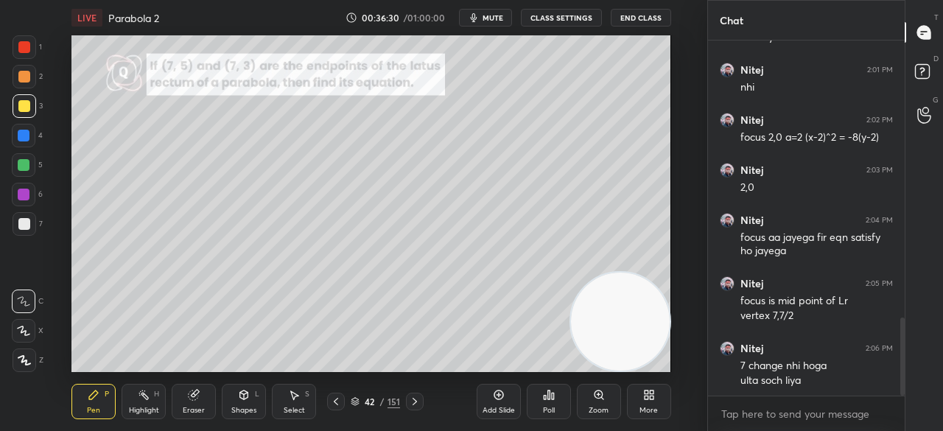
scroll to position [1317, 0]
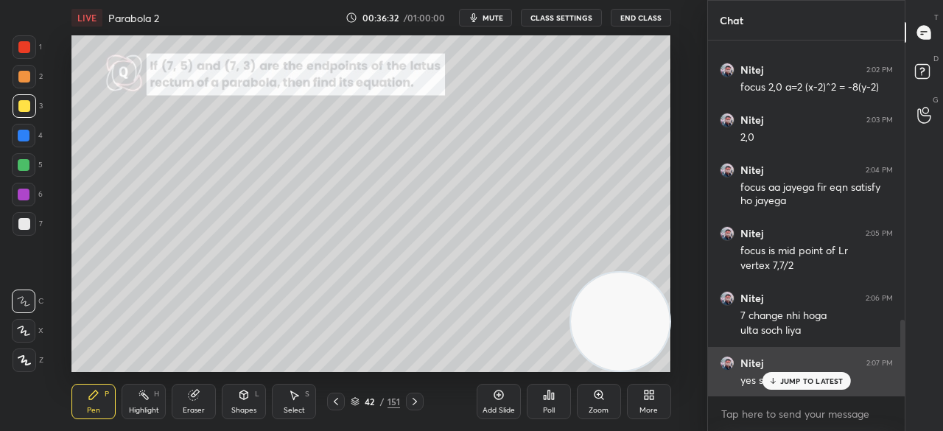
click at [806, 378] on p "JUMP TO LATEST" at bounding box center [811, 380] width 63 height 9
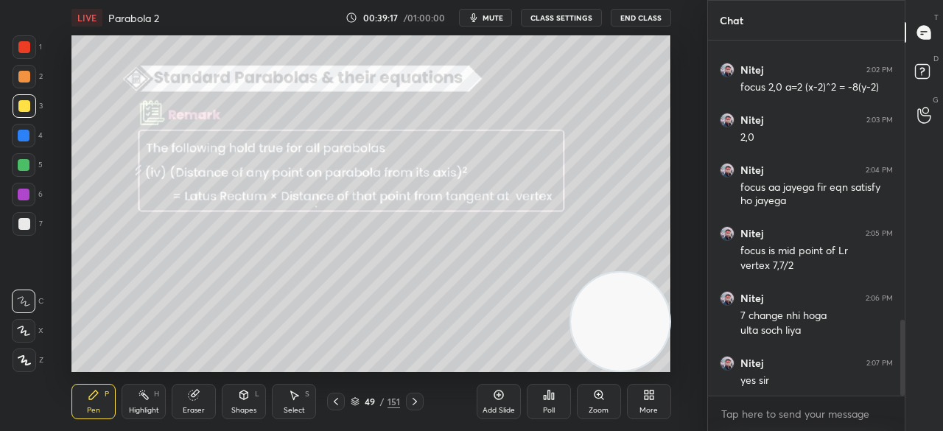
click at [29, 222] on div at bounding box center [25, 224] width 24 height 24
click at [248, 399] on icon at bounding box center [244, 395] width 12 height 12
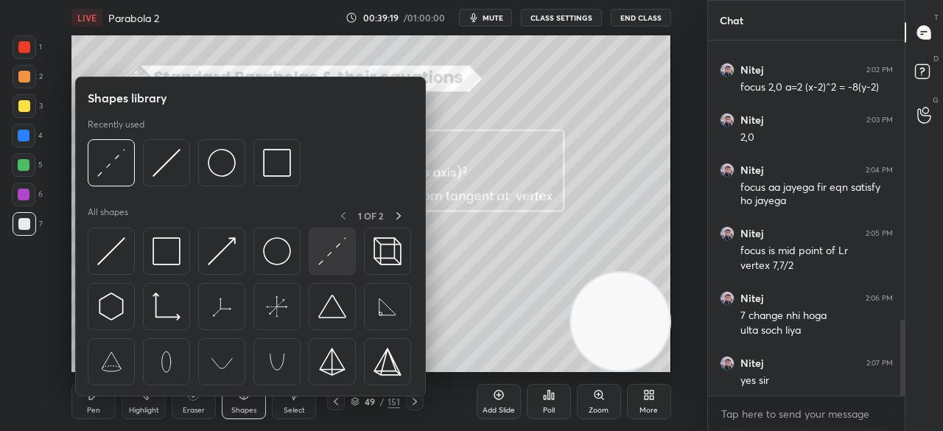
click at [335, 246] on img at bounding box center [332, 251] width 28 height 28
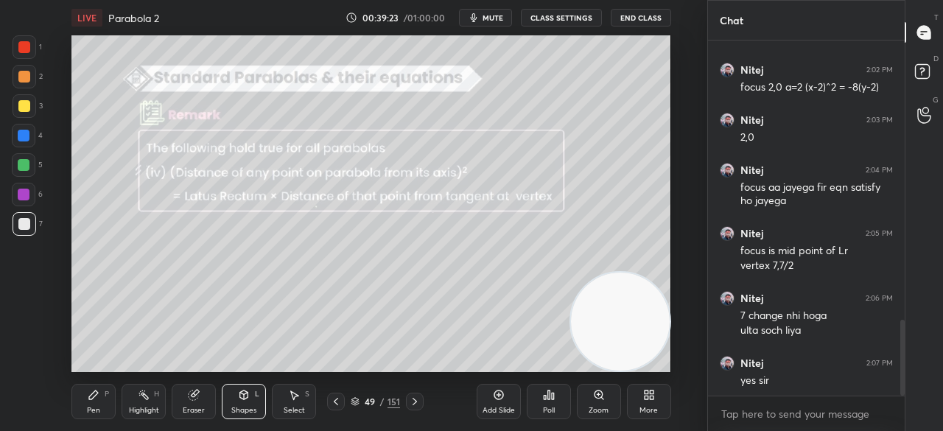
click at [94, 399] on icon at bounding box center [94, 395] width 12 height 12
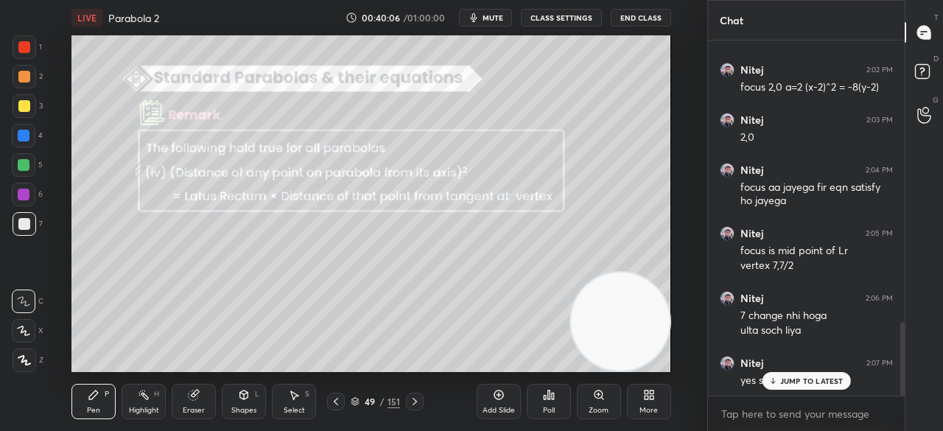
scroll to position [1367, 0]
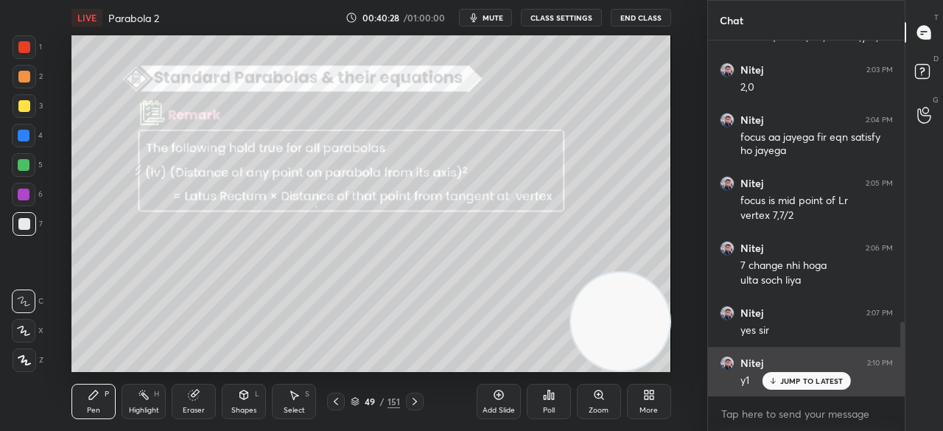
click at [814, 390] on div "JUMP TO LATEST" at bounding box center [806, 381] width 88 height 18
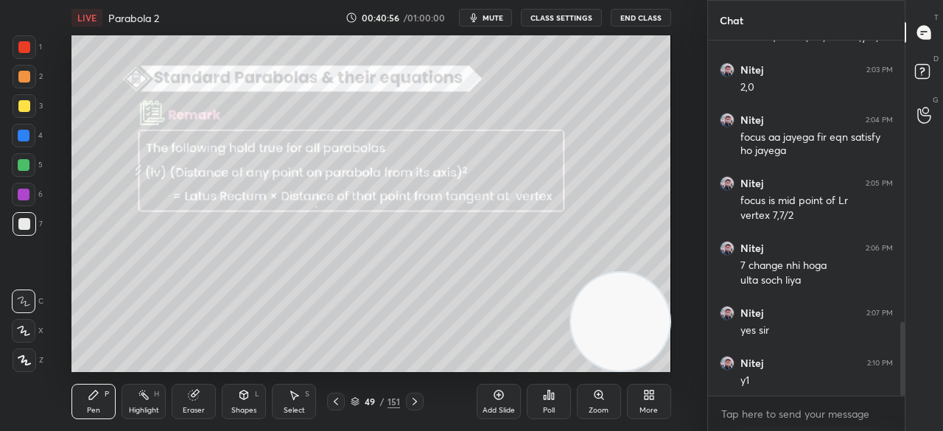
drag, startPoint x: 498, startPoint y: 402, endPoint x: 500, endPoint y: 394, distance: 7.7
click at [500, 402] on div "Add Slide" at bounding box center [499, 401] width 44 height 35
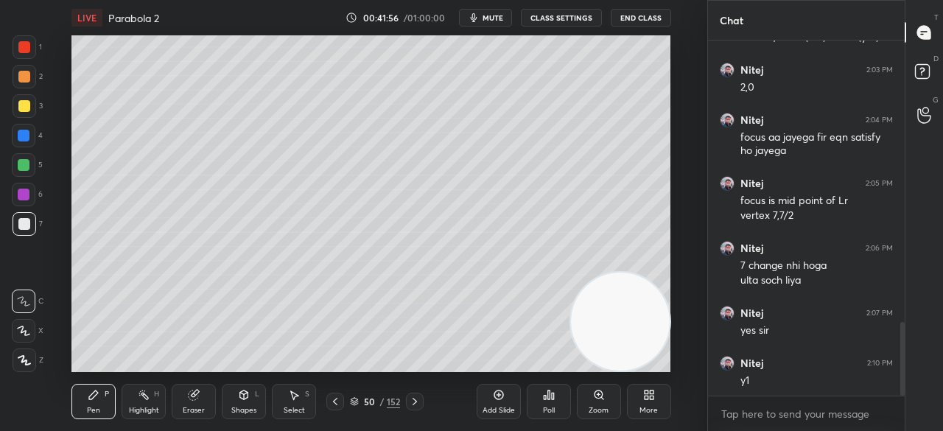
scroll to position [1417, 0]
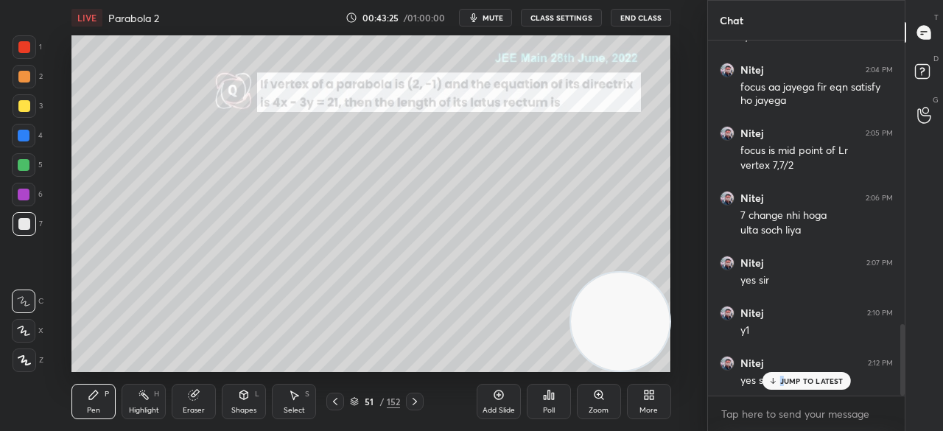
click at [784, 376] on div "JUMP TO LATEST" at bounding box center [806, 381] width 88 height 18
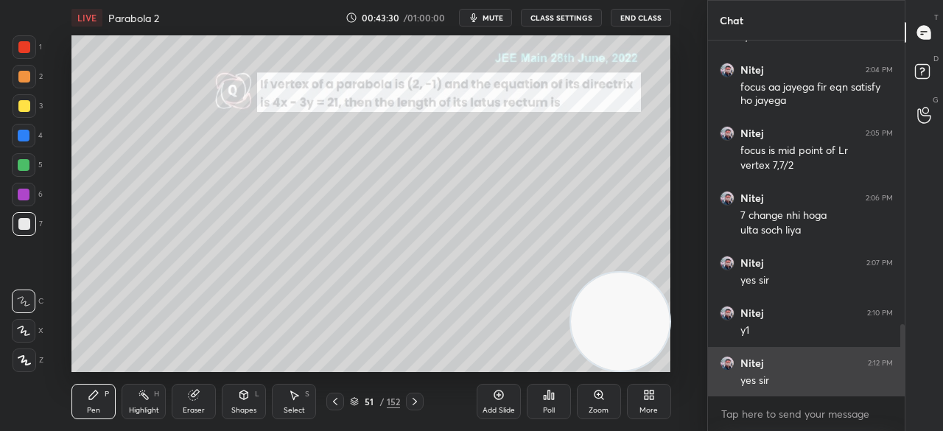
scroll to position [1468, 0]
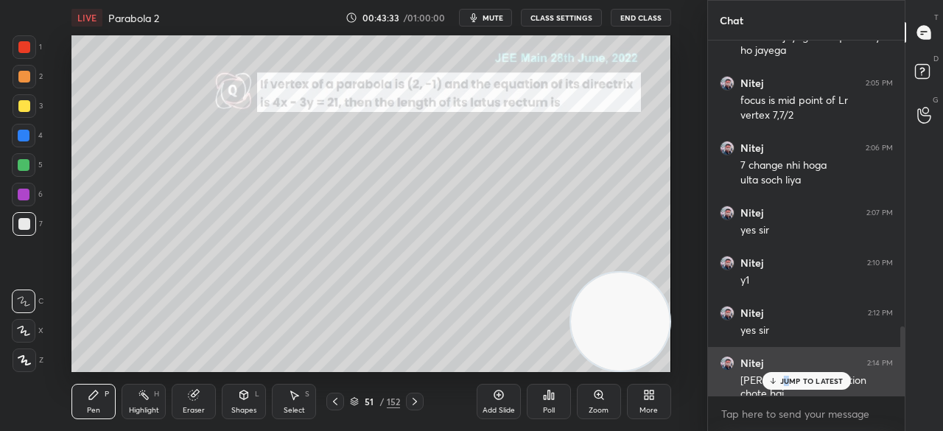
click at [787, 379] on p "JUMP TO LATEST" at bounding box center [811, 380] width 63 height 9
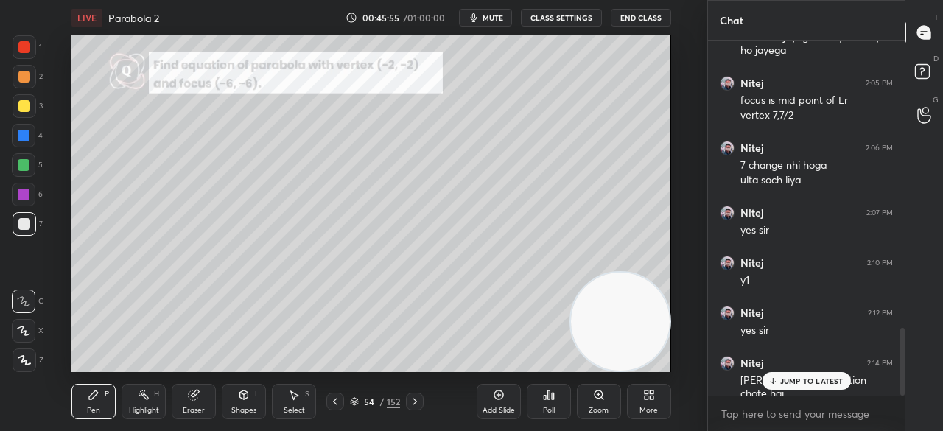
scroll to position [1518, 0]
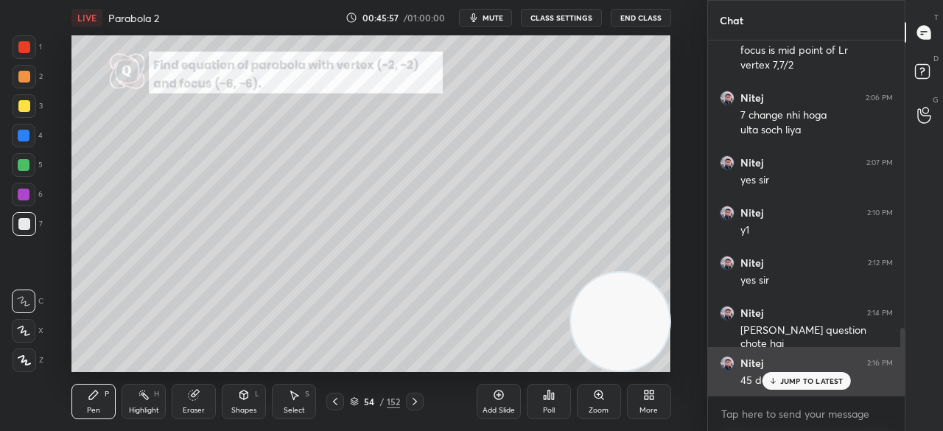
click at [802, 379] on p "JUMP TO LATEST" at bounding box center [811, 380] width 63 height 9
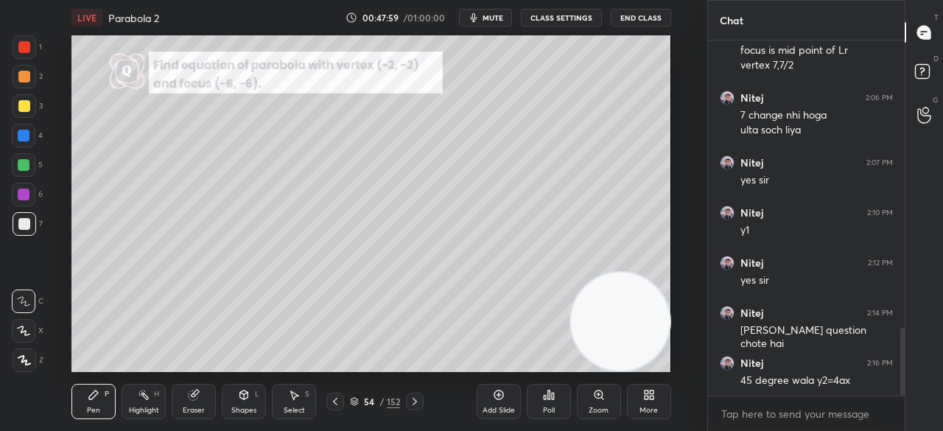
scroll to position [1568, 0]
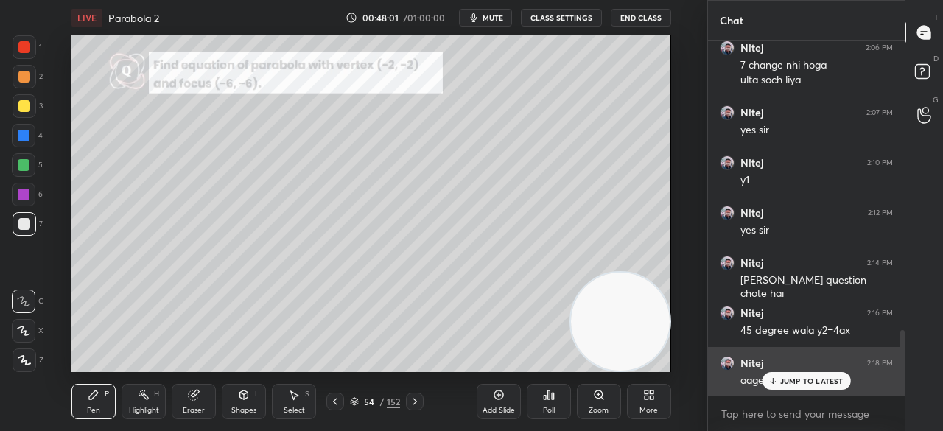
click at [782, 382] on p "JUMP TO LATEST" at bounding box center [811, 380] width 63 height 9
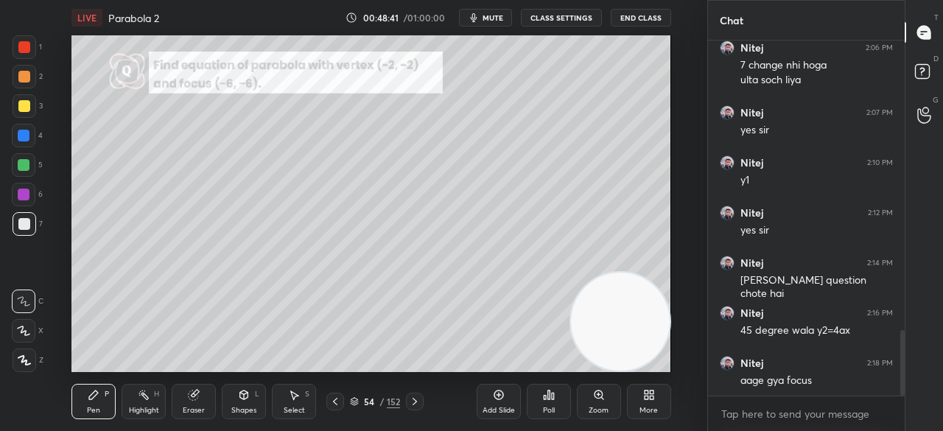
scroll to position [1618, 0]
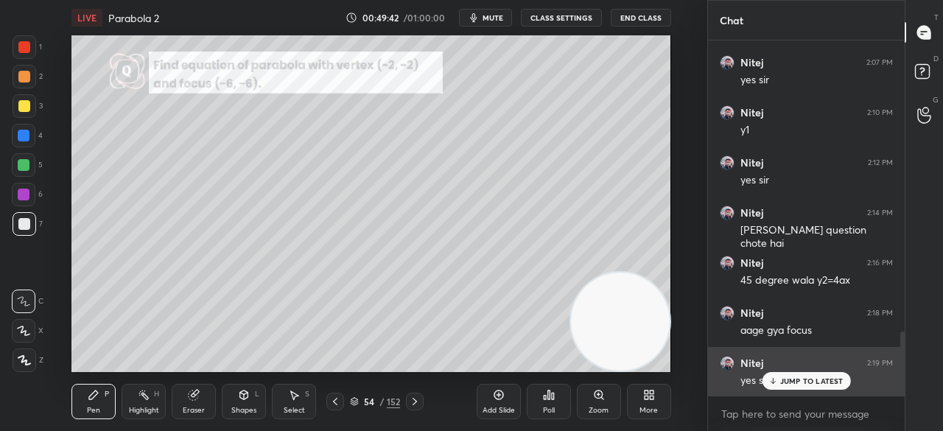
click at [806, 382] on p "JUMP TO LATEST" at bounding box center [811, 380] width 63 height 9
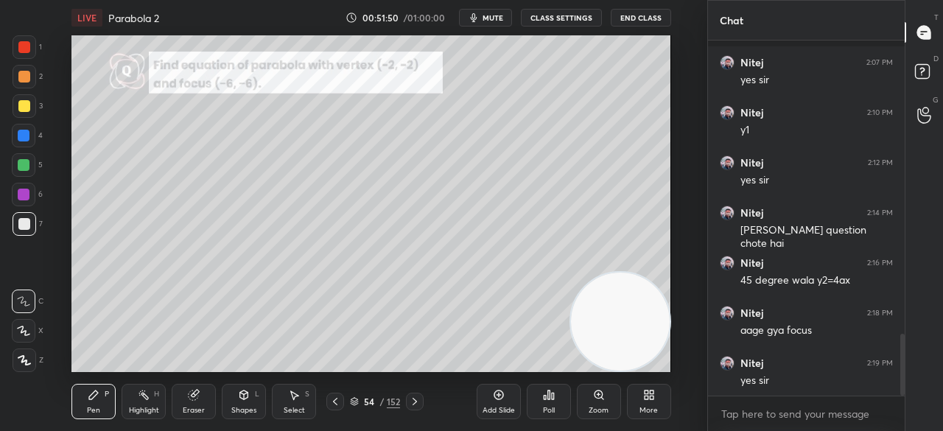
scroll to position [1681, 0]
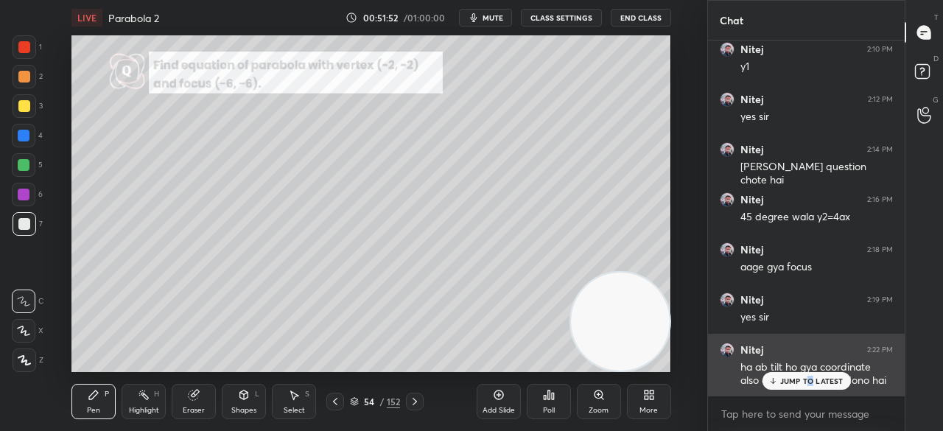
click at [812, 379] on p "JUMP TO LATEST" at bounding box center [811, 380] width 63 height 9
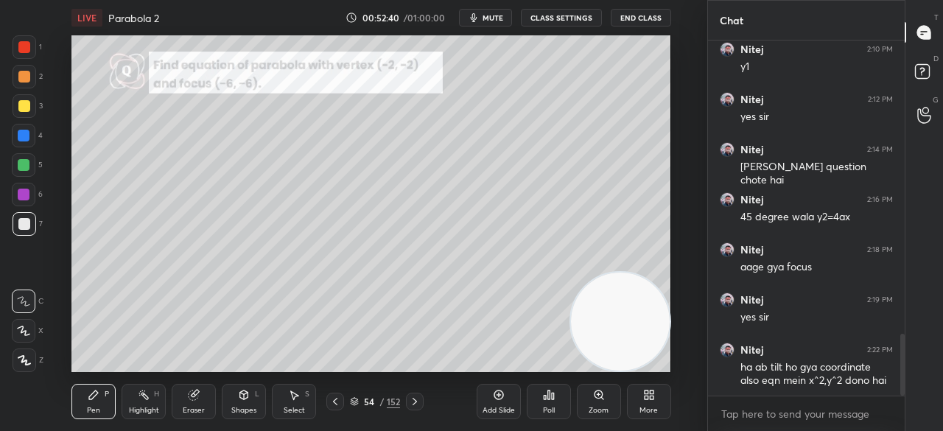
click at [200, 407] on div "Eraser" at bounding box center [194, 410] width 22 height 7
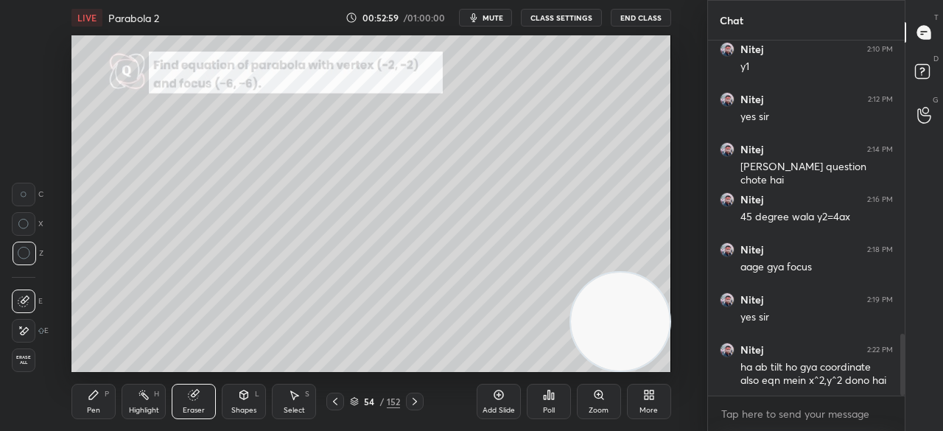
click at [100, 402] on div "Pen P" at bounding box center [93, 401] width 44 height 35
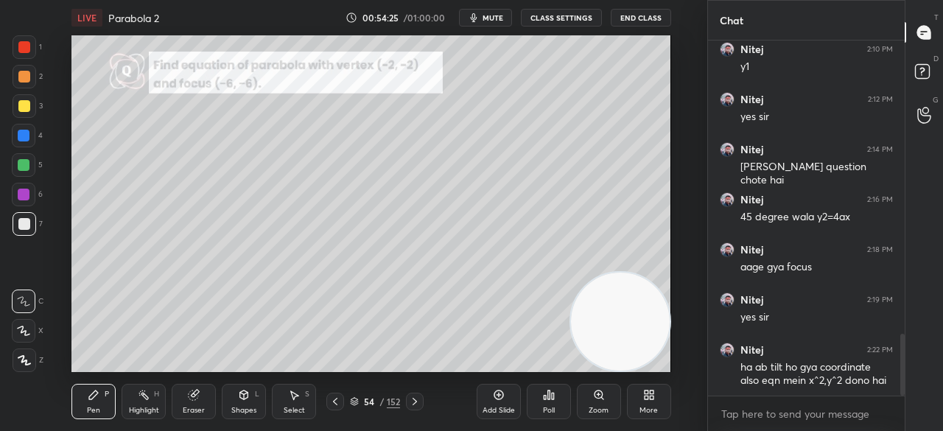
scroll to position [1745, 0]
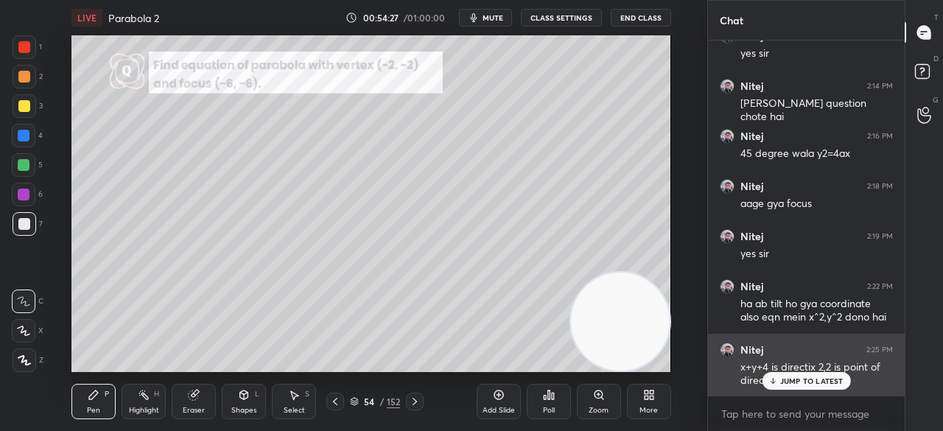
click at [810, 383] on p "JUMP TO LATEST" at bounding box center [811, 380] width 63 height 9
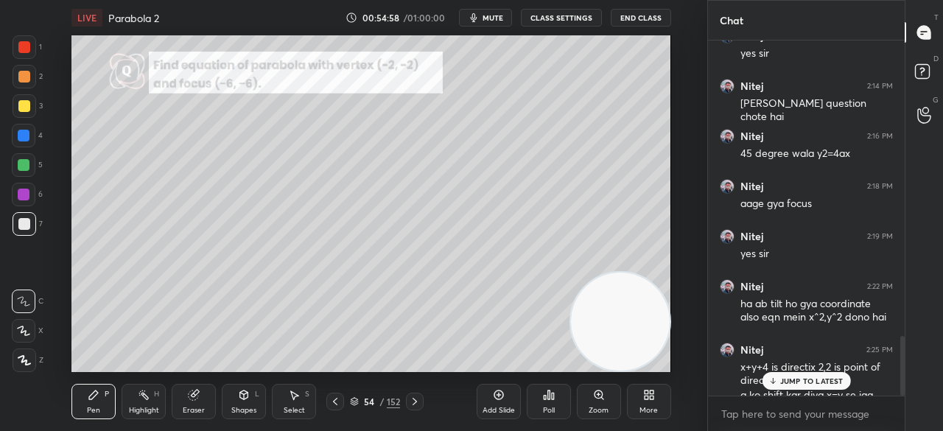
scroll to position [1773, 0]
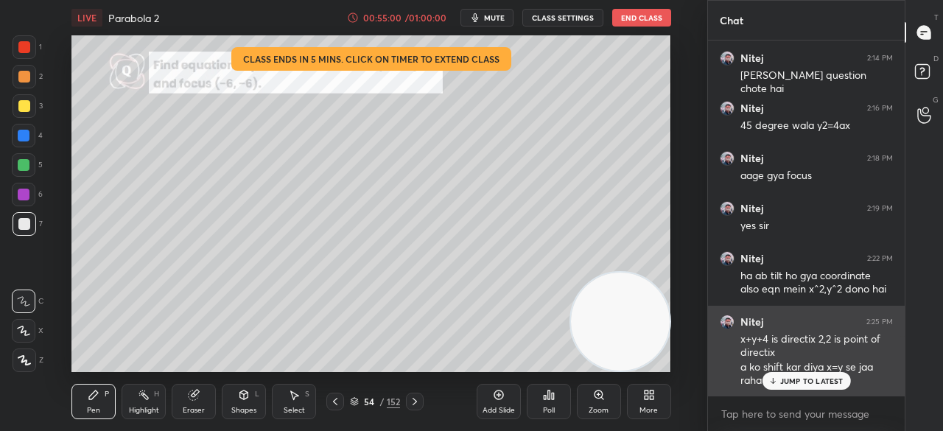
click at [808, 384] on p "JUMP TO LATEST" at bounding box center [811, 380] width 63 height 9
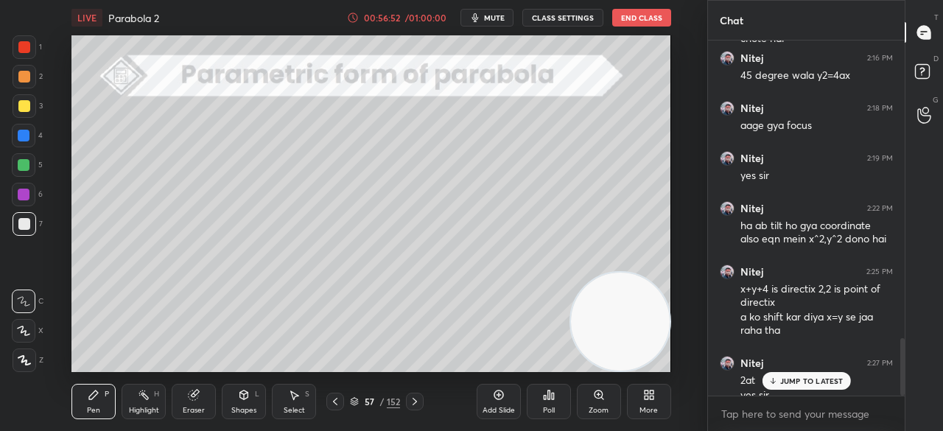
scroll to position [1837, 0]
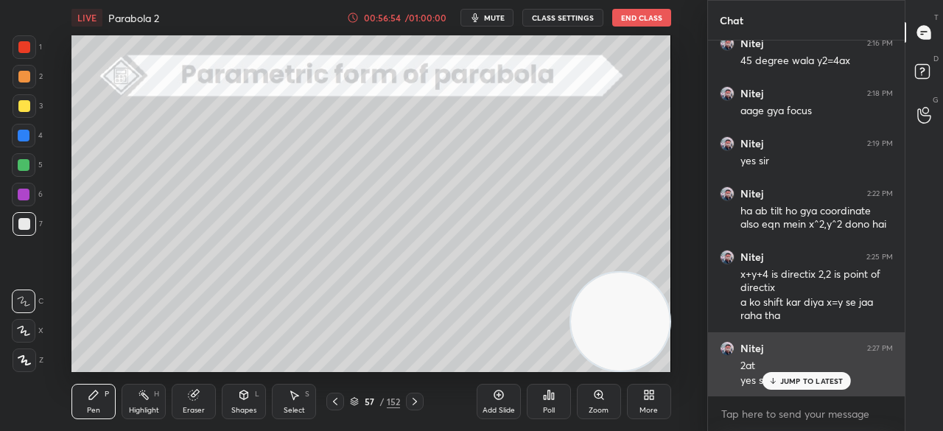
click at [796, 382] on p "JUMP TO LATEST" at bounding box center [811, 380] width 63 height 9
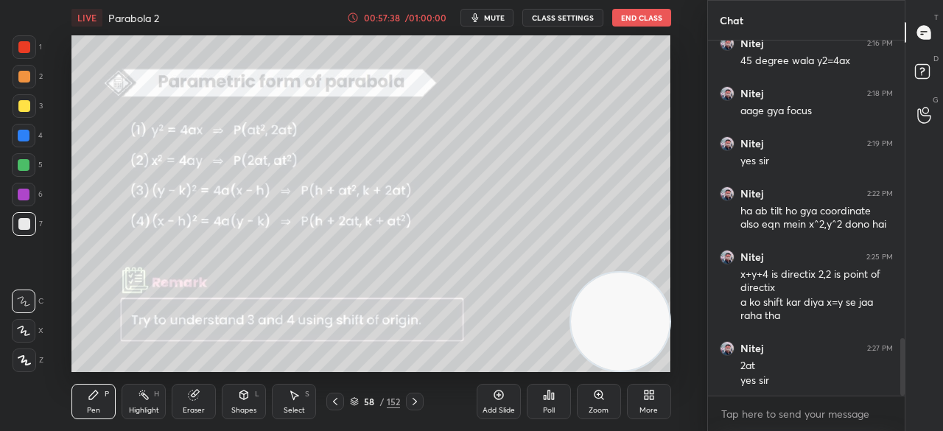
click at [654, 18] on button "End Class" at bounding box center [641, 18] width 59 height 18
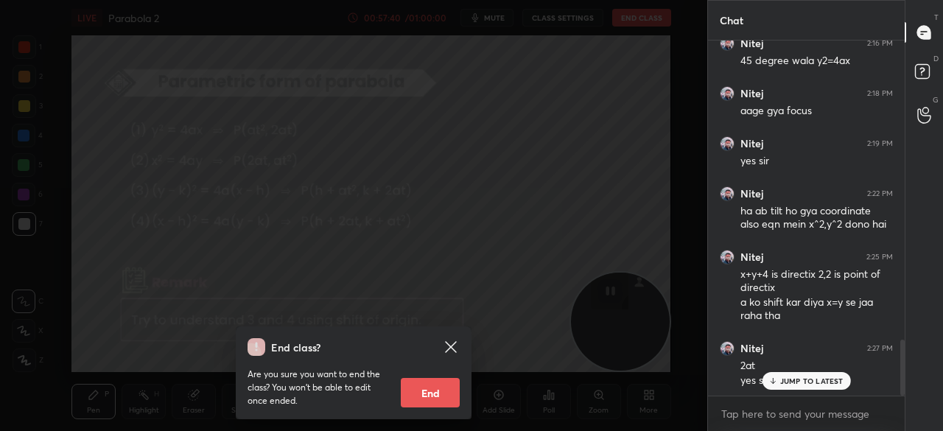
scroll to position [1888, 0]
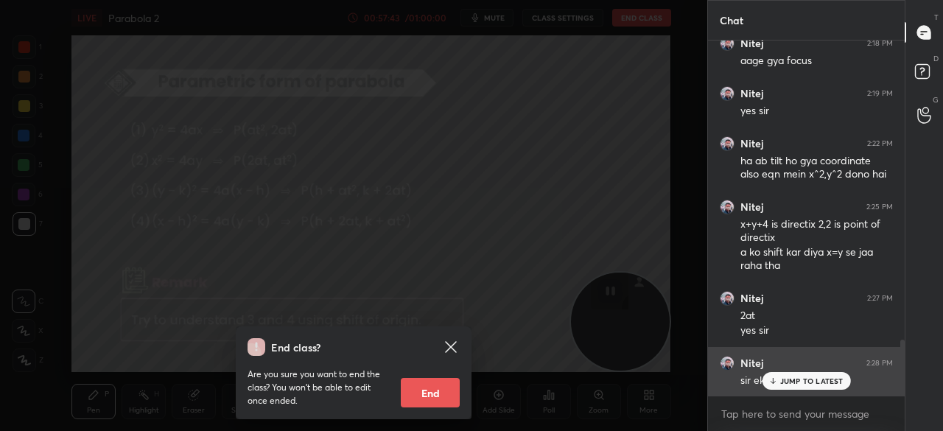
click at [794, 381] on p "JUMP TO LATEST" at bounding box center [811, 380] width 63 height 9
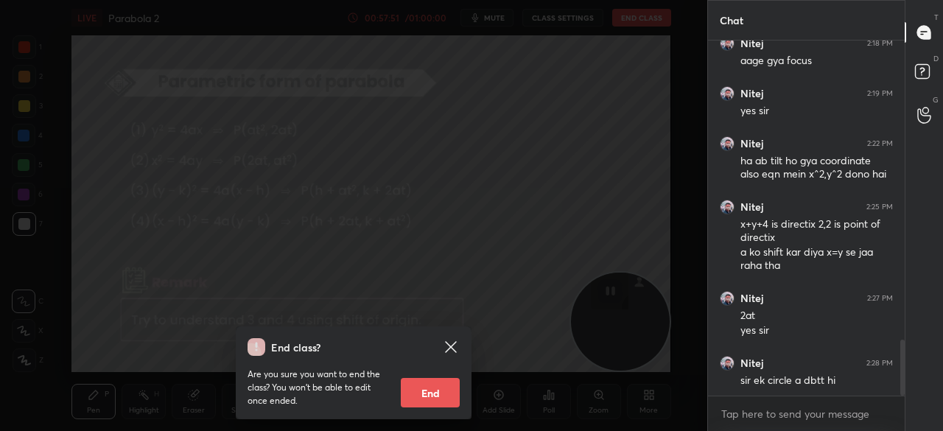
click at [452, 350] on icon at bounding box center [451, 347] width 18 height 18
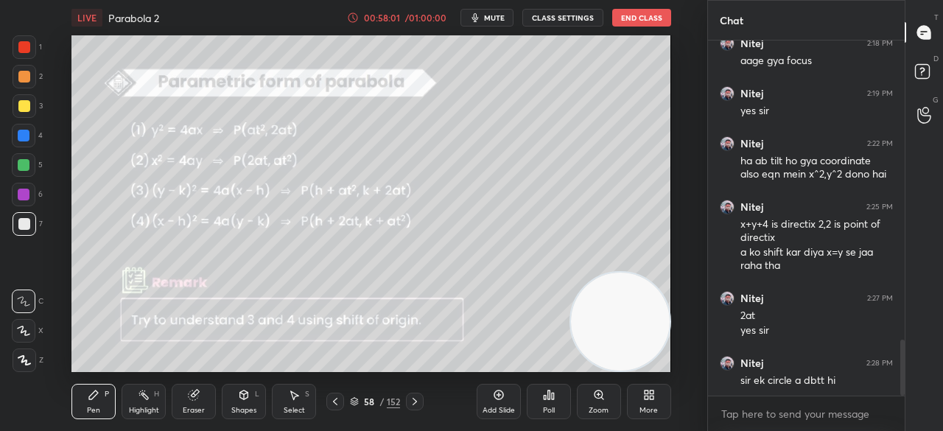
scroll to position [1902, 0]
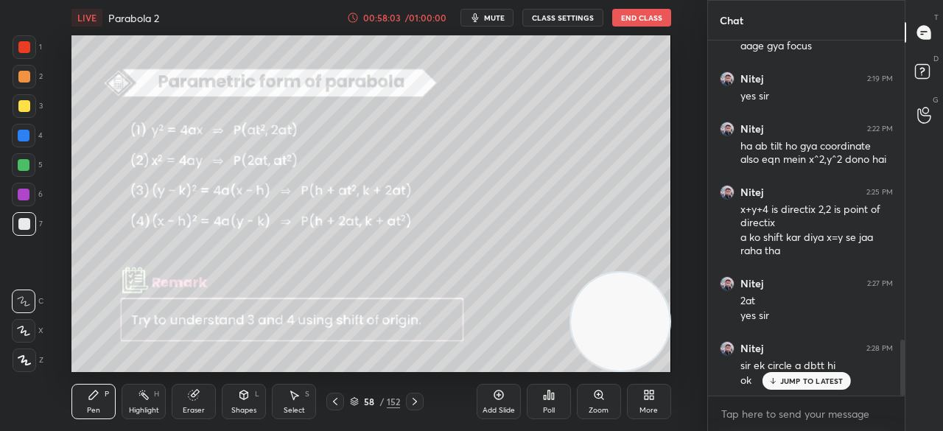
click at [647, 21] on button "End Class" at bounding box center [641, 18] width 59 height 18
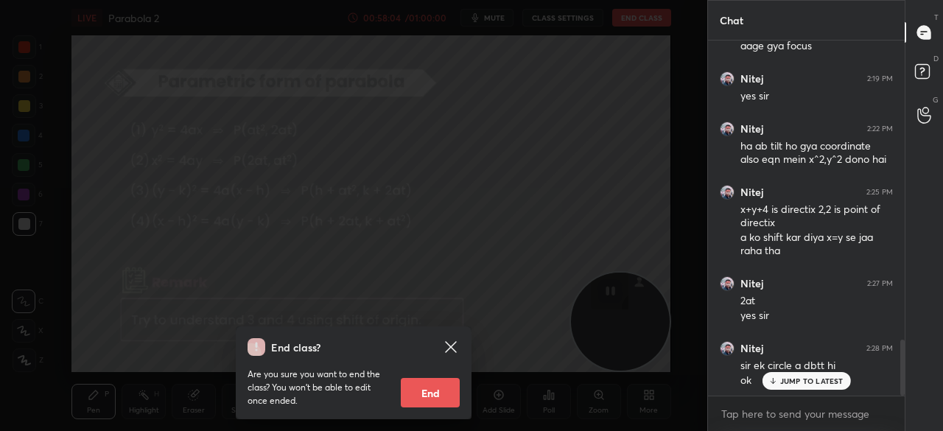
click at [424, 385] on button "End" at bounding box center [430, 392] width 59 height 29
type textarea "x"
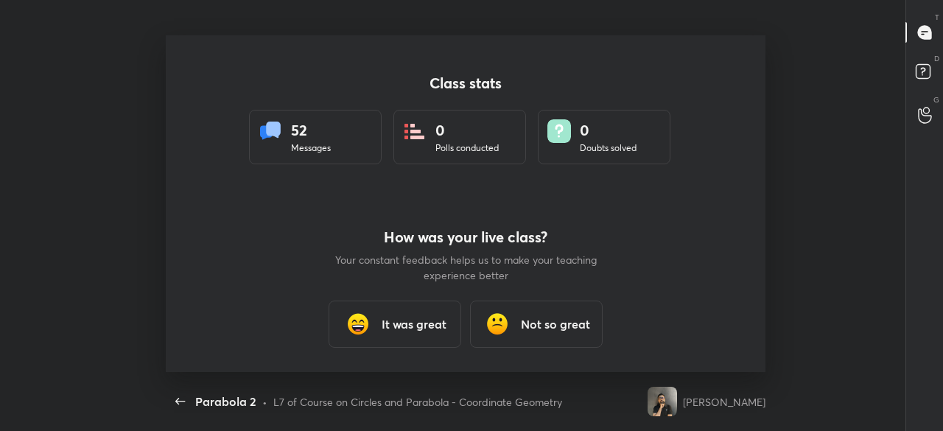
scroll to position [337, 931]
